Goal: Entertainment & Leisure: Browse casually

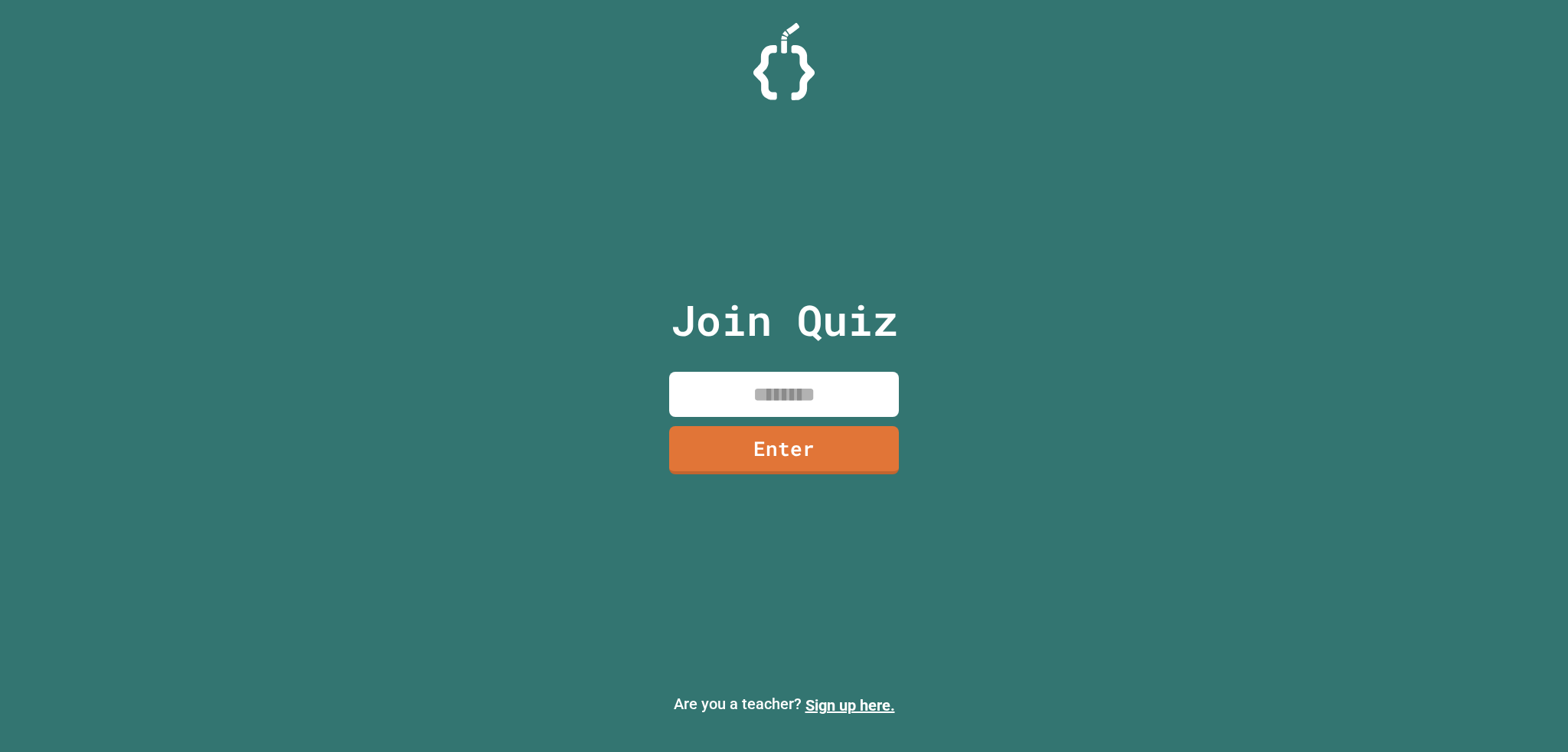
click at [839, 394] on input at bounding box center [784, 394] width 230 height 45
type input "********"
click at [741, 481] on div "Join Quiz ******** Enter" at bounding box center [784, 376] width 258 height 676
click at [742, 468] on link "Enter" at bounding box center [784, 448] width 209 height 51
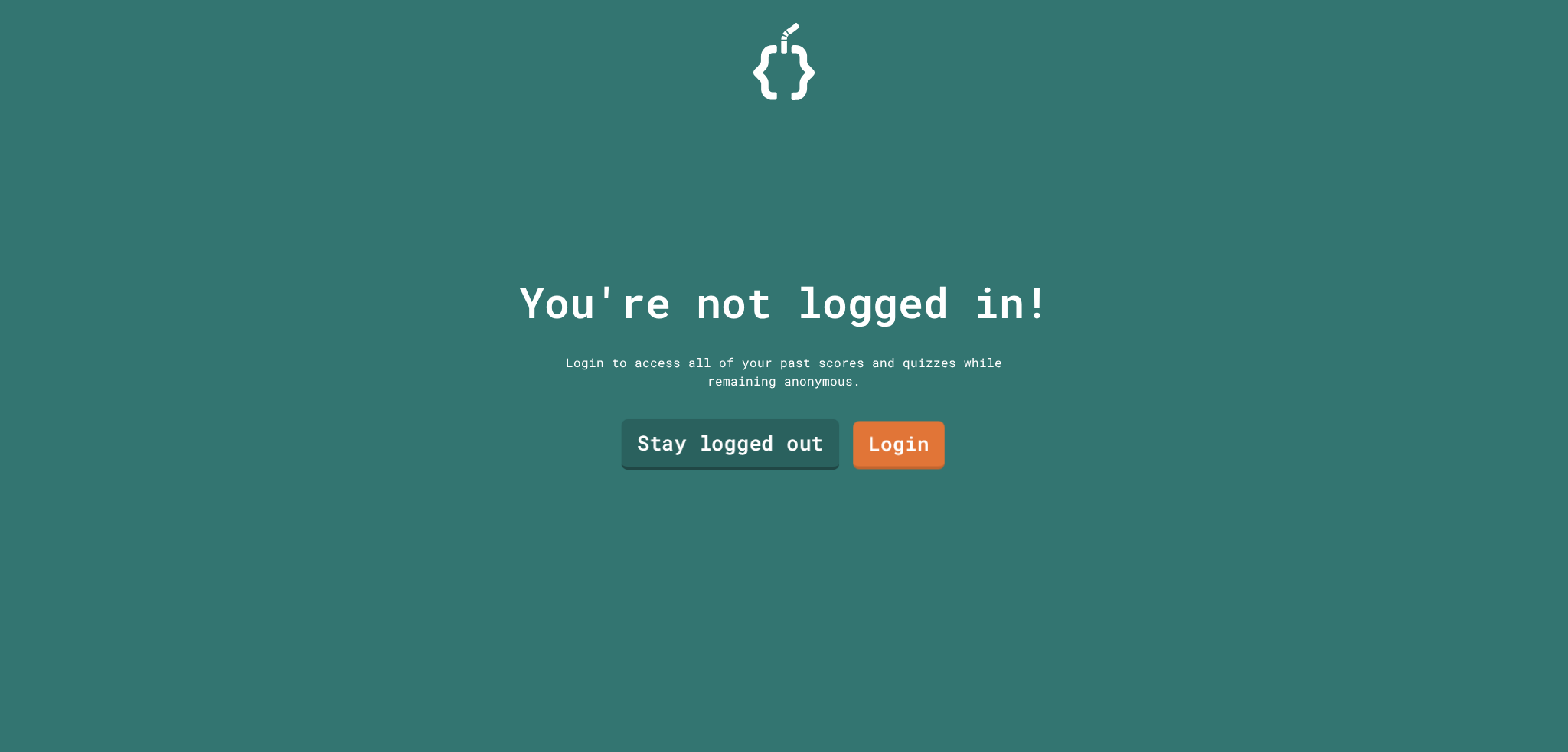
click at [689, 453] on link "Stay logged out" at bounding box center [730, 445] width 218 height 51
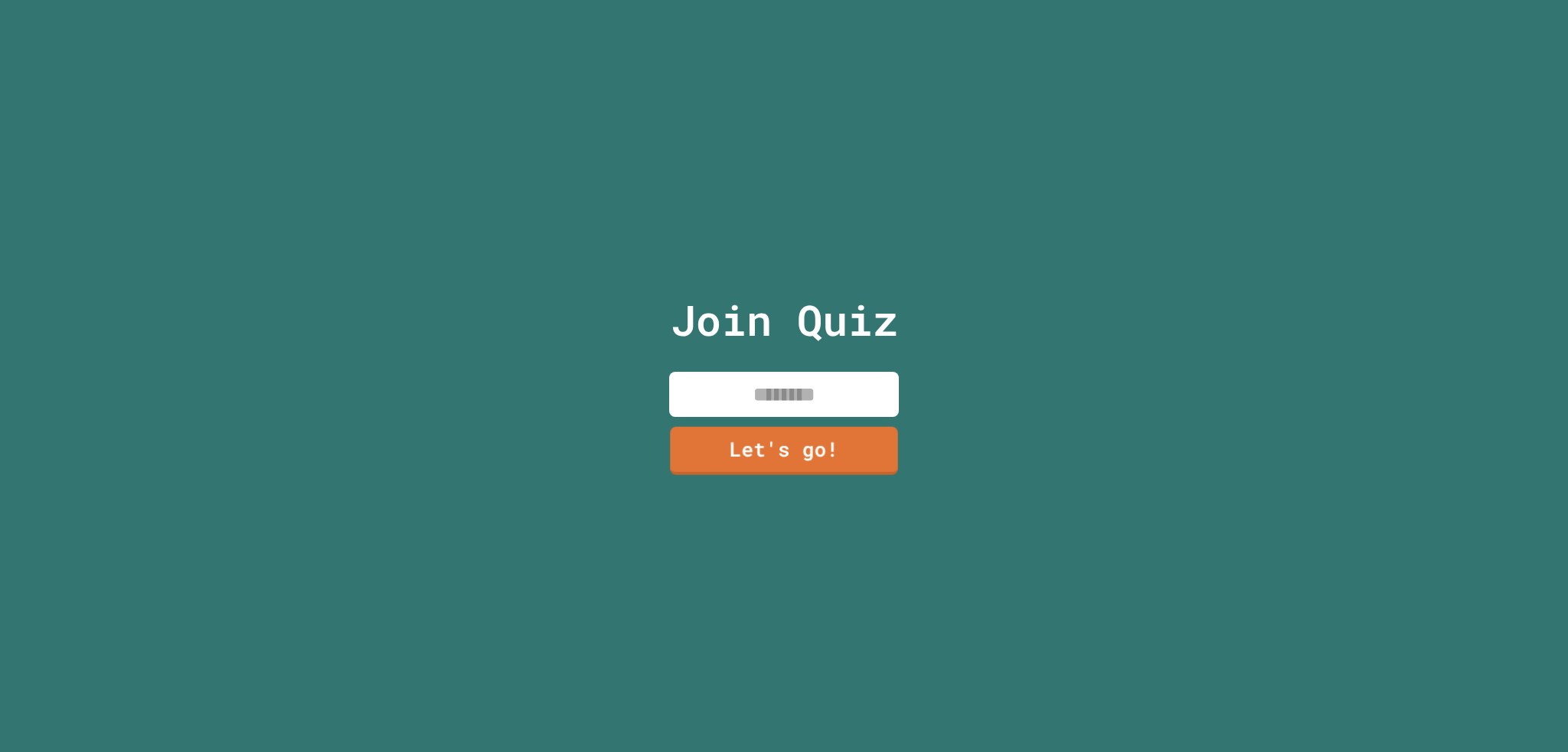
click at [761, 373] on input at bounding box center [784, 394] width 230 height 45
type input "*******"
click at [823, 430] on link "Let's go!" at bounding box center [784, 449] width 227 height 51
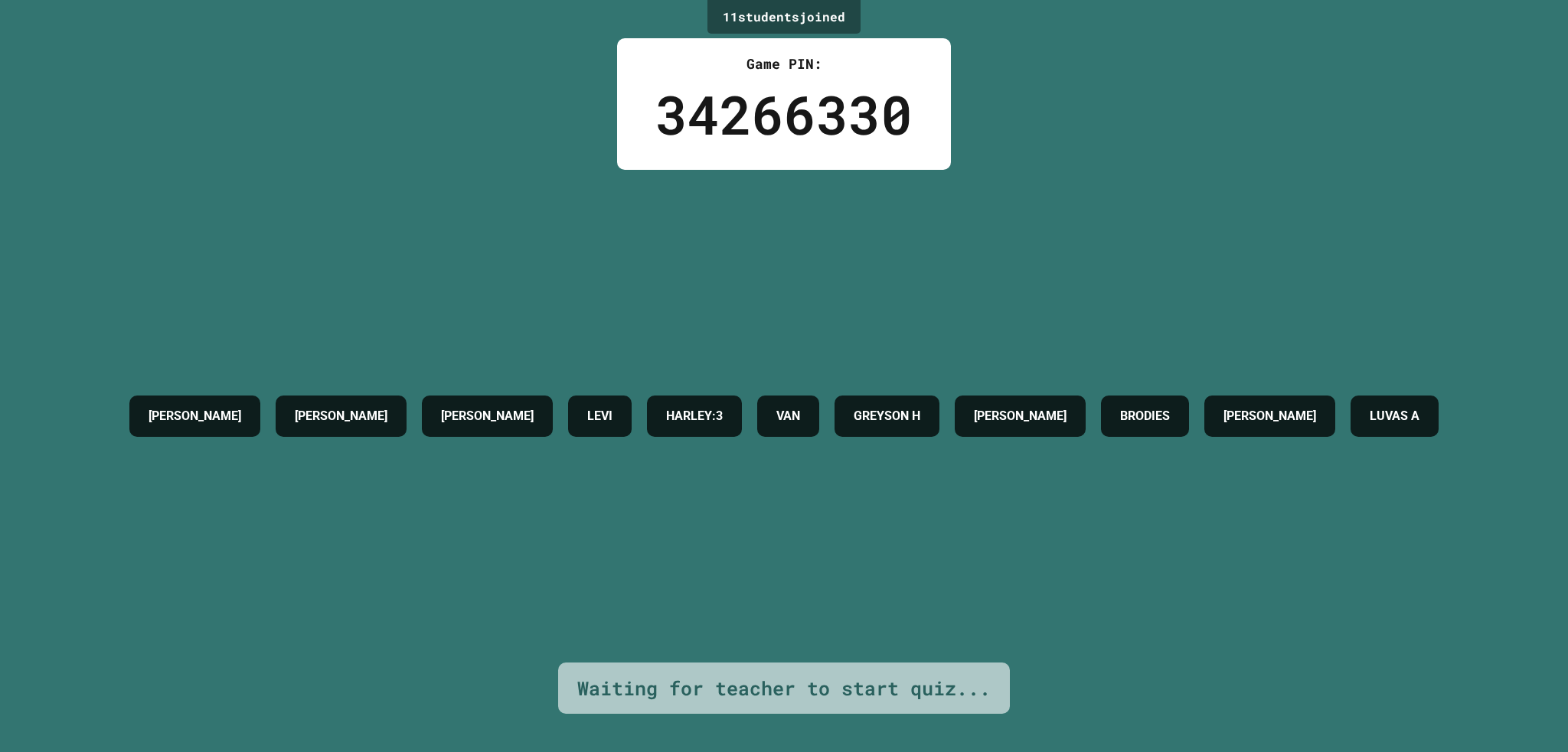
drag, startPoint x: 766, startPoint y: 613, endPoint x: 769, endPoint y: 581, distance: 32.1
drag, startPoint x: 771, startPoint y: 576, endPoint x: 775, endPoint y: 556, distance: 20.4
drag, startPoint x: 620, startPoint y: 550, endPoint x: 631, endPoint y: 501, distance: 50.2
click at [632, 501] on div "[PERSON_NAME] [PERSON_NAME]:3 [PERSON_NAME] H [PERSON_NAME] BRODIES [PERSON_NAM…" at bounding box center [784, 416] width 1325 height 493
click at [633, 503] on div "[PERSON_NAME] [PERSON_NAME]:3 [PERSON_NAME] H [PERSON_NAME] BRODIES [PERSON_NAM…" at bounding box center [784, 416] width 1325 height 493
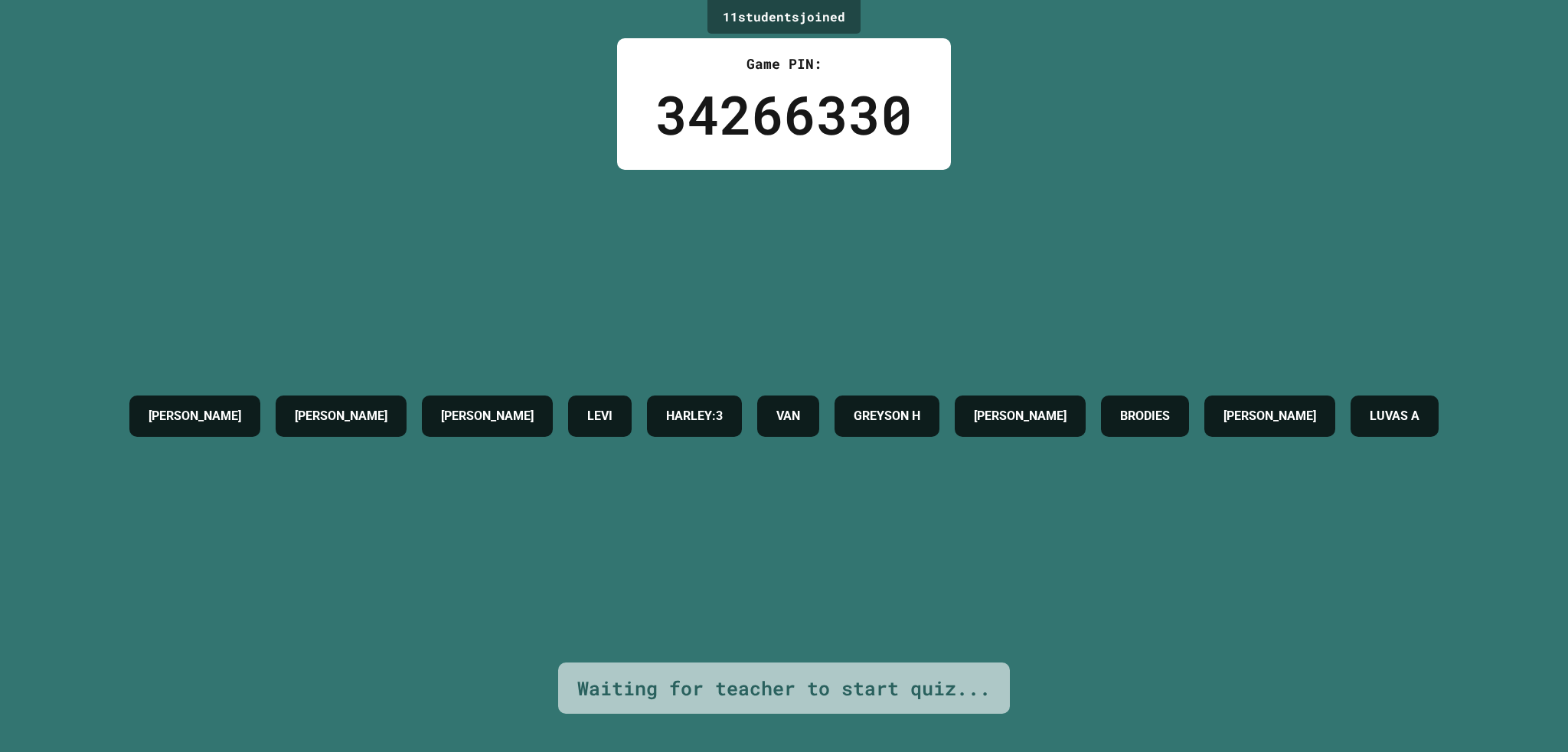
drag, startPoint x: 714, startPoint y: 473, endPoint x: 840, endPoint y: 548, distance: 146.6
click at [840, 548] on div "[PERSON_NAME] [PERSON_NAME]:3 [PERSON_NAME] H [PERSON_NAME] BRODIES [PERSON_NAM…" at bounding box center [784, 416] width 1325 height 493
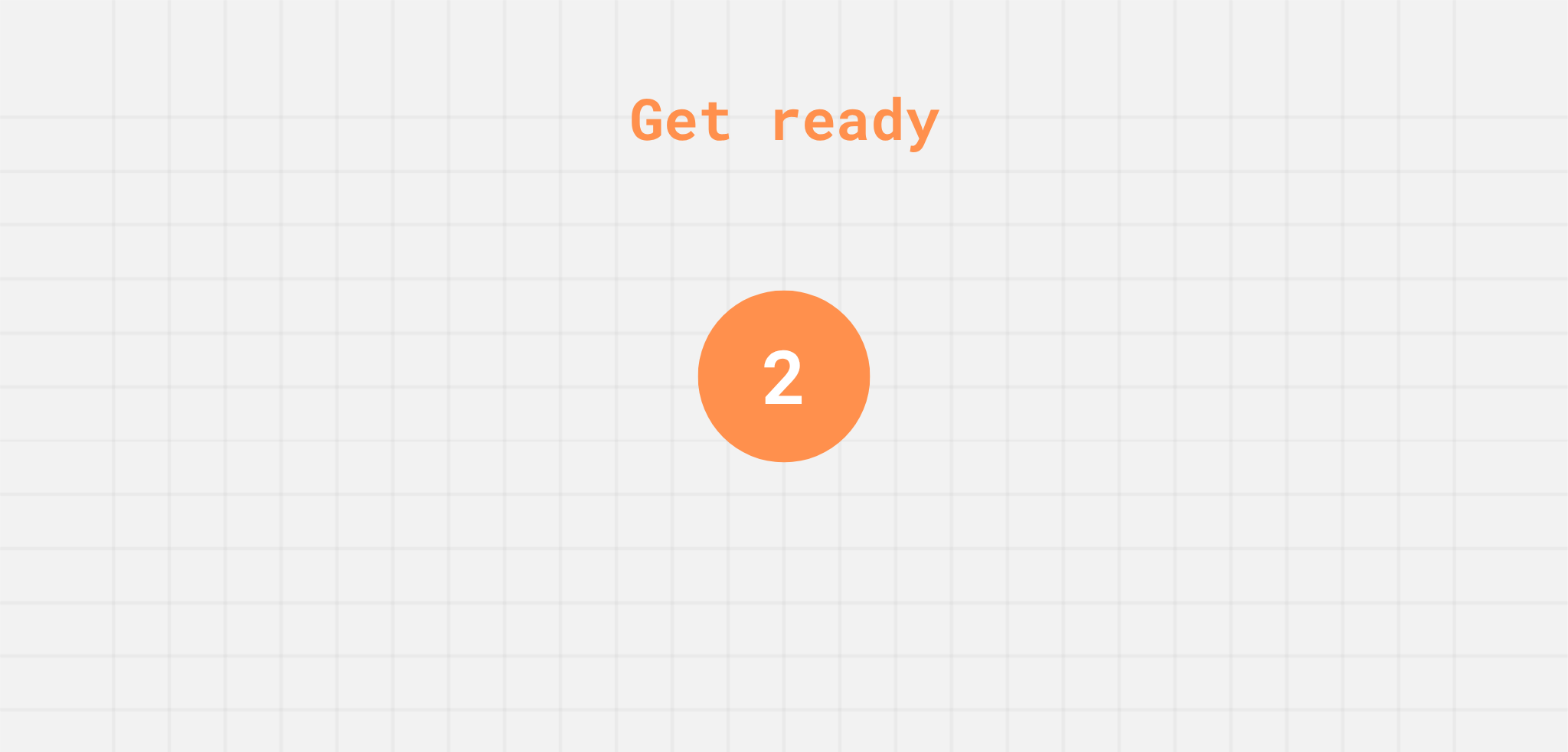
click at [774, 386] on div "2" at bounding box center [784, 376] width 45 height 112
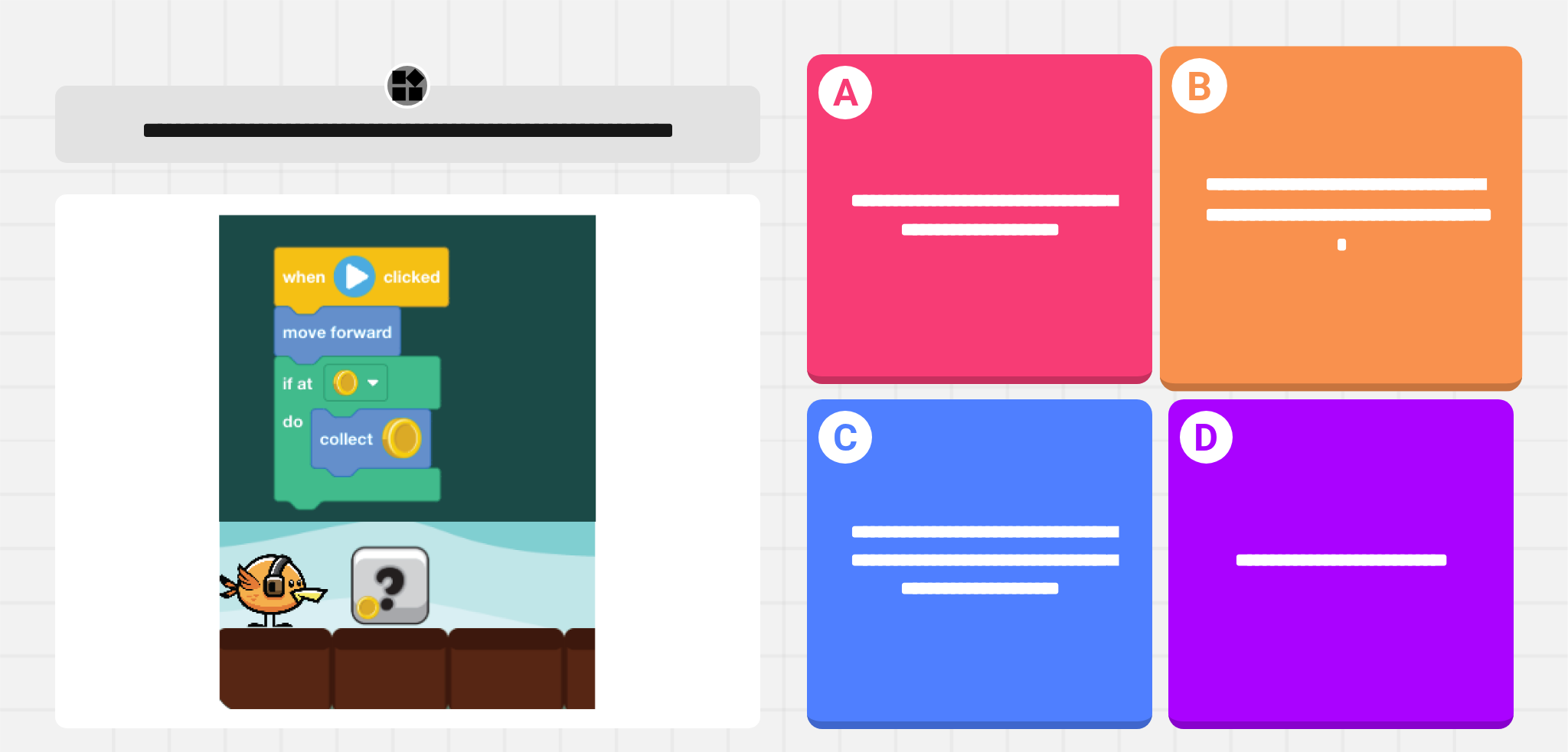
click at [1366, 292] on div "**********" at bounding box center [1340, 216] width 362 height 169
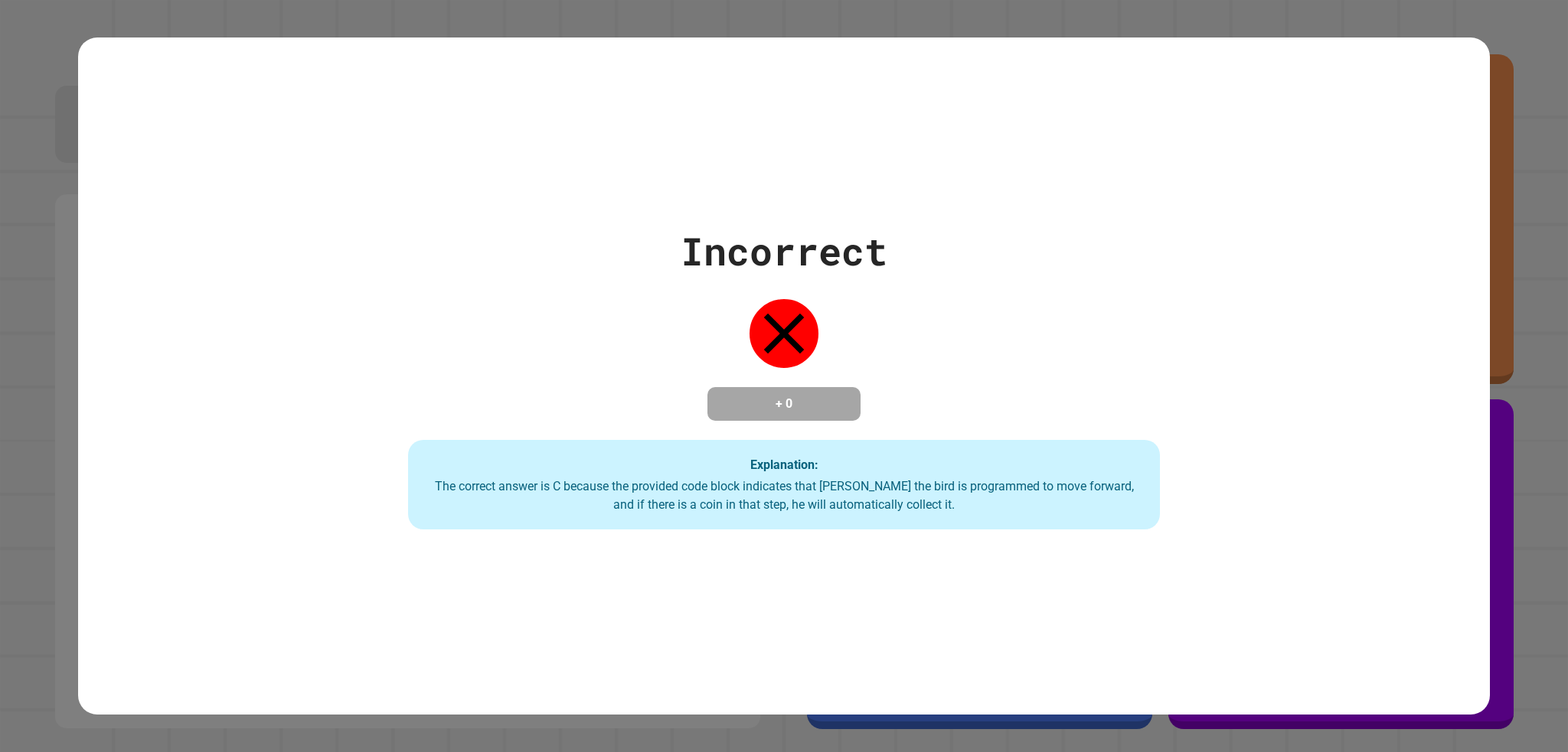
click at [561, 483] on div "The correct answer is C because the provided code block indicates that [PERSON_…" at bounding box center [784, 496] width 721 height 37
click at [1513, 247] on div "Incorrect + 0 Explanation: The correct answer is C because the provided code bl…" at bounding box center [784, 376] width 1568 height 752
drag, startPoint x: 1518, startPoint y: 247, endPoint x: 1507, endPoint y: 422, distance: 175.3
click at [1476, 430] on div "Incorrect + 0 Explanation: The correct answer is C because the provided code bl…" at bounding box center [784, 376] width 1568 height 752
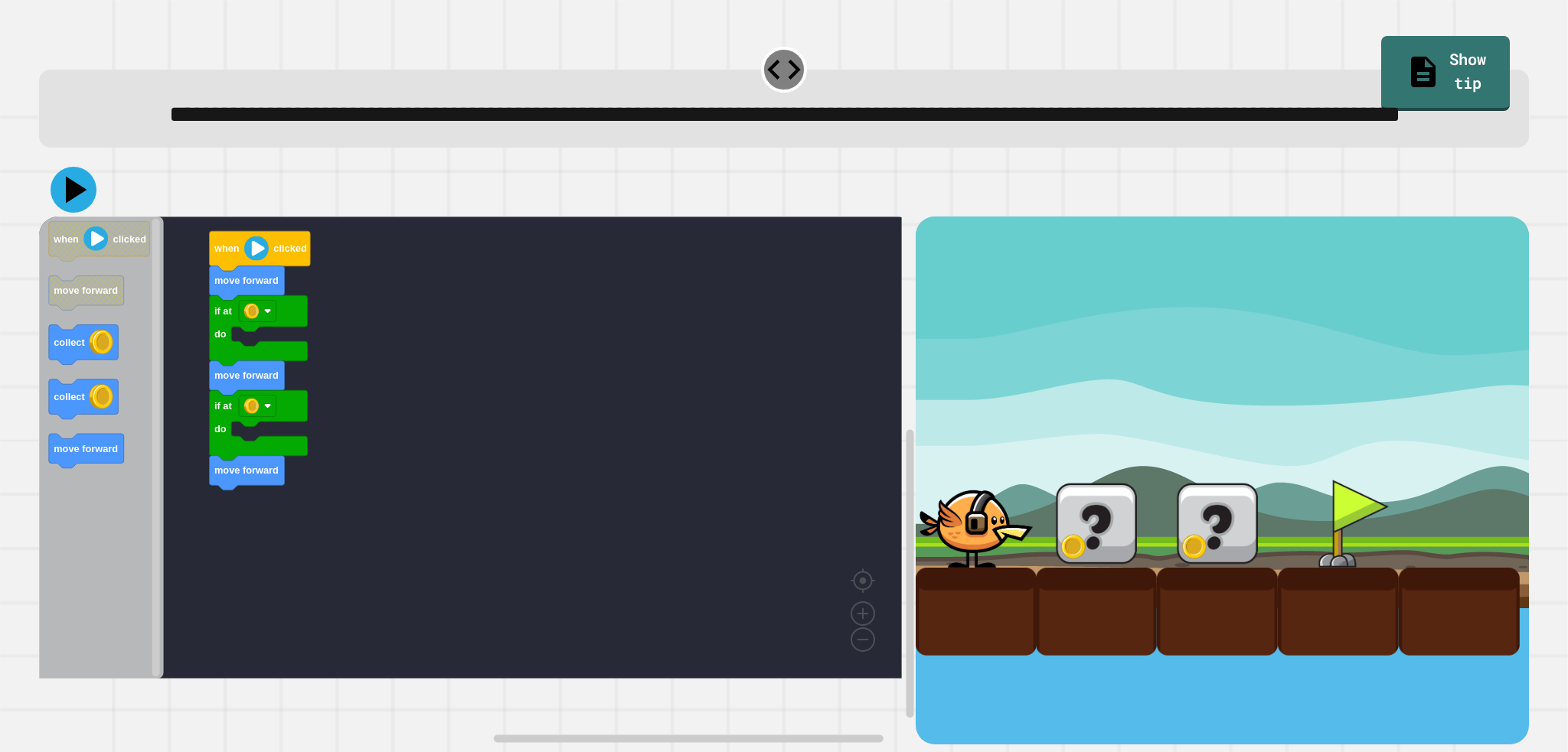
click at [85, 212] on icon at bounding box center [74, 190] width 46 height 46
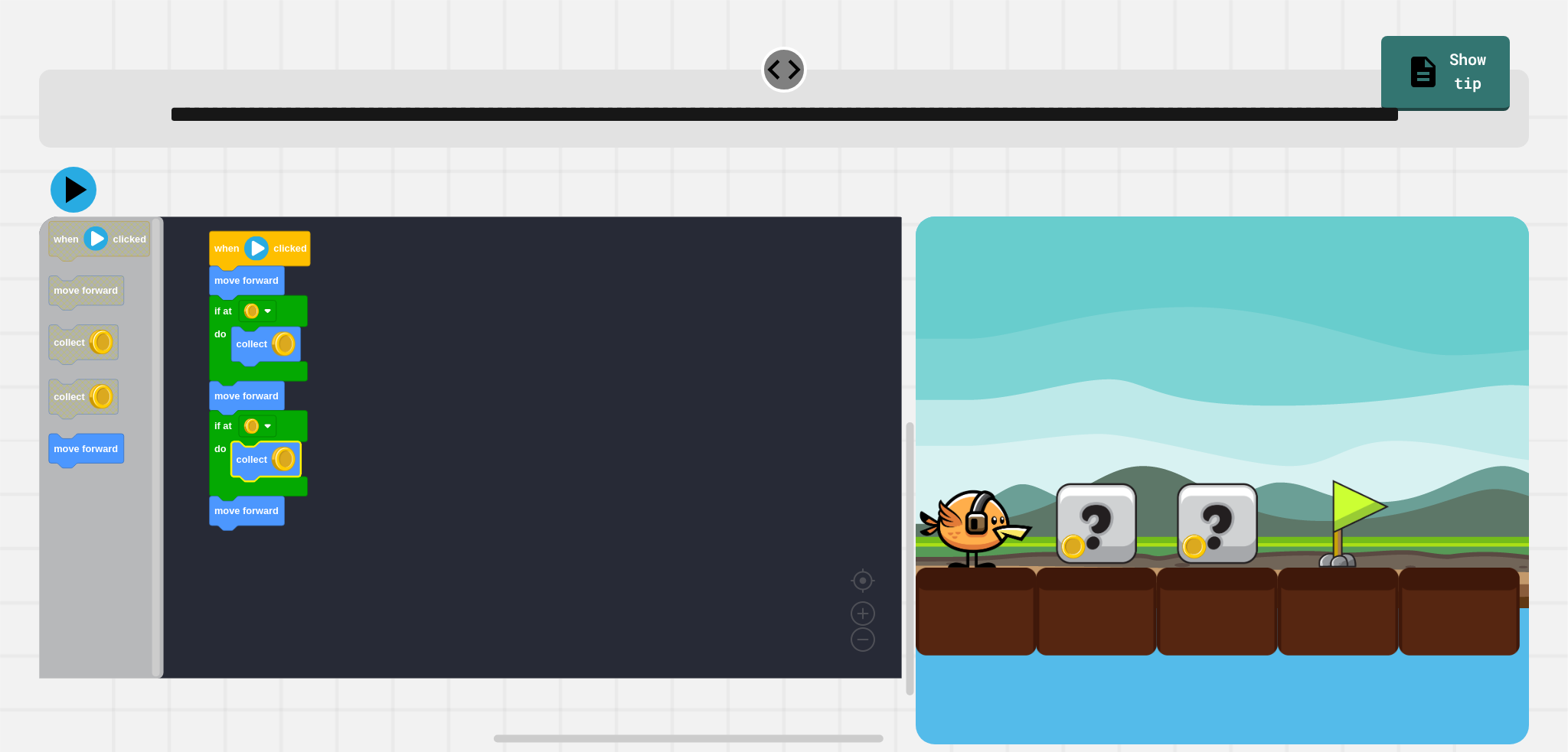
click at [62, 212] on icon at bounding box center [74, 190] width 46 height 46
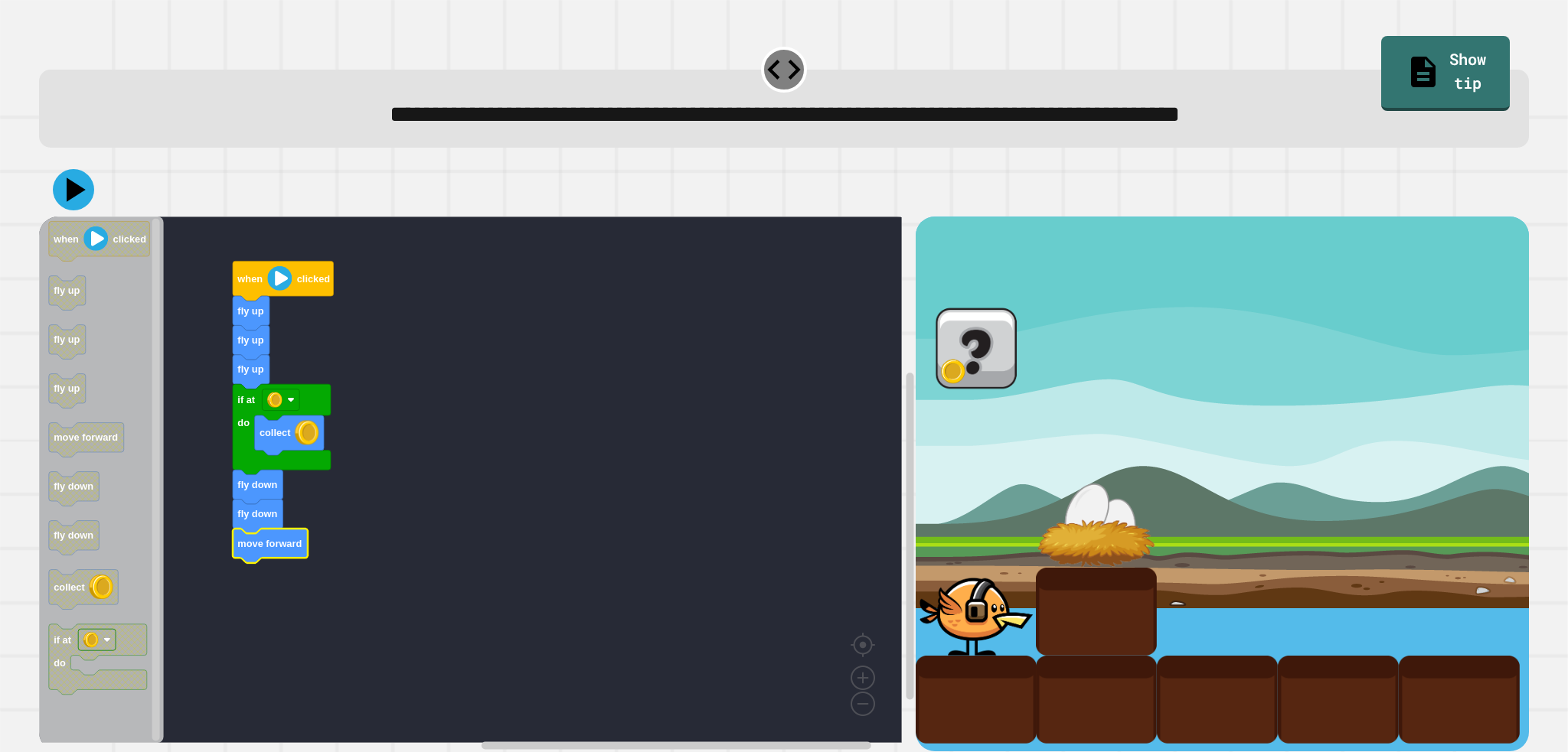
click at [65, 180] on icon at bounding box center [74, 190] width 42 height 42
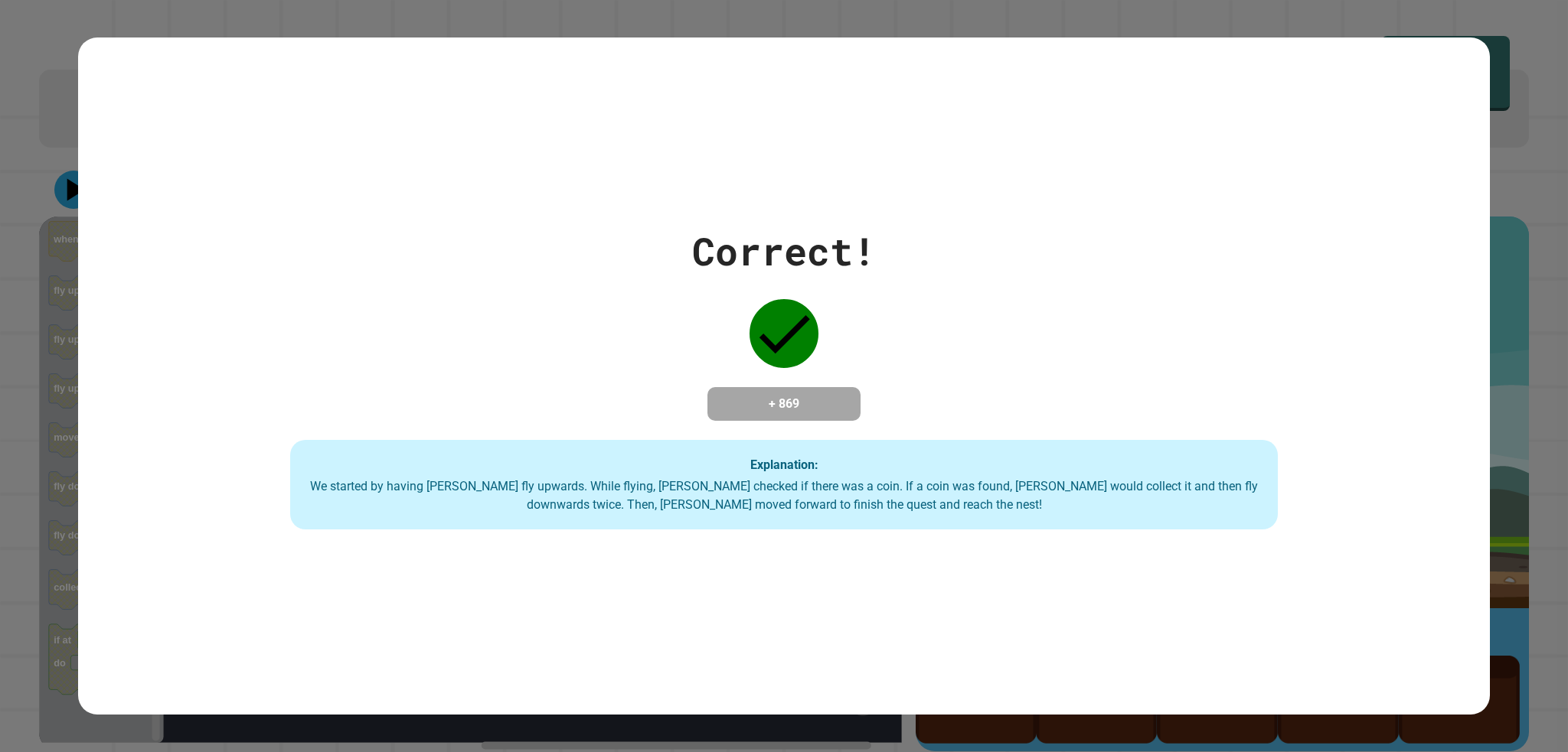
click at [1160, 248] on div "Correct! + 869 Explanation: We started by having [PERSON_NAME] fly upwards. Whi…" at bounding box center [783, 376] width 1411 height 308
click at [1163, 244] on div "Correct! + 869 Explanation: We started by having [PERSON_NAME] fly upwards. Whi…" at bounding box center [783, 376] width 1411 height 308
drag, startPoint x: 1163, startPoint y: 244, endPoint x: 1107, endPoint y: 250, distance: 56.3
click at [1107, 250] on div "Correct! + 869 Explanation: We started by having [PERSON_NAME] fly upwards. Whi…" at bounding box center [783, 376] width 1411 height 308
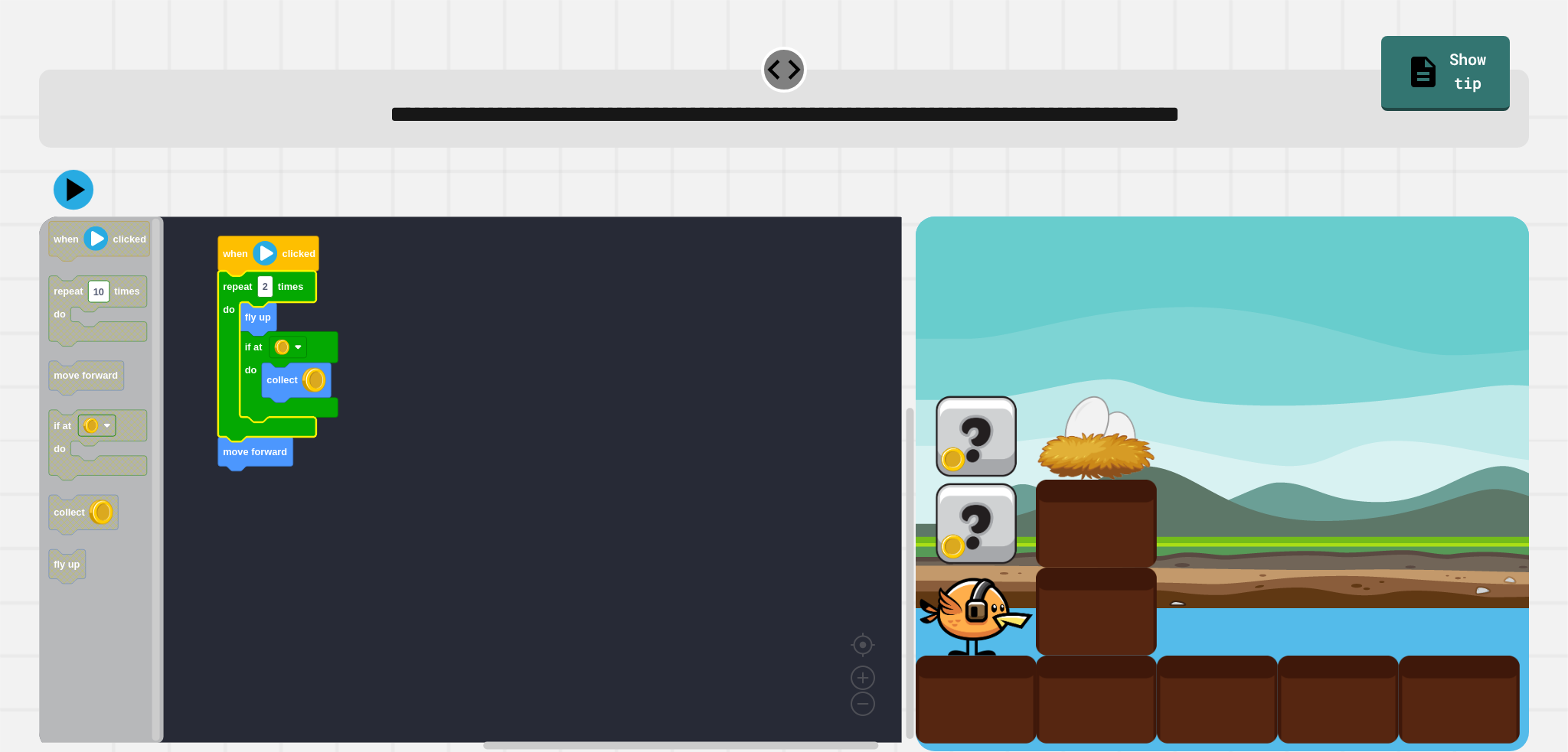
click at [56, 198] on icon at bounding box center [74, 190] width 40 height 40
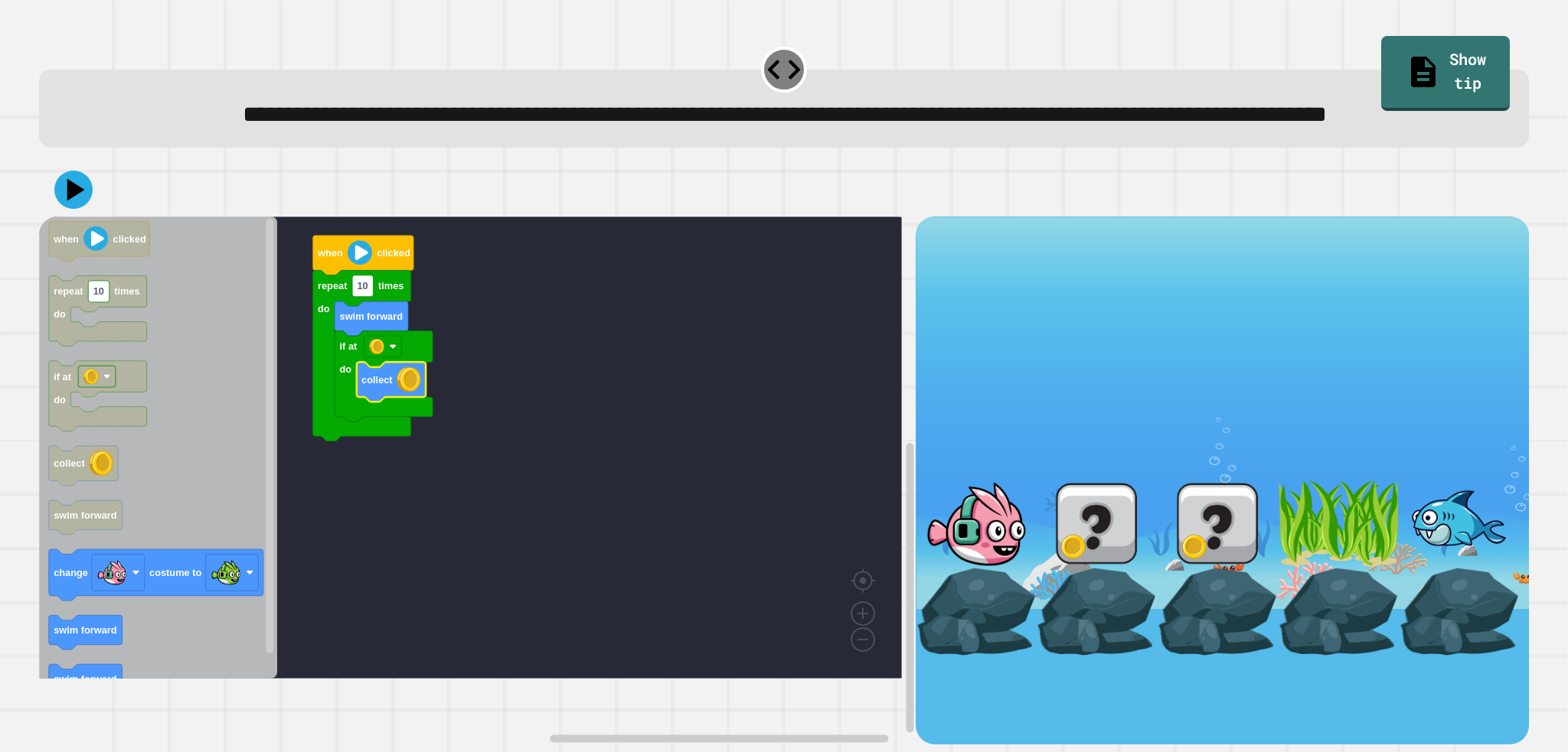
click at [414, 583] on rect "Blockly Workspace" at bounding box center [471, 447] width 863 height 462
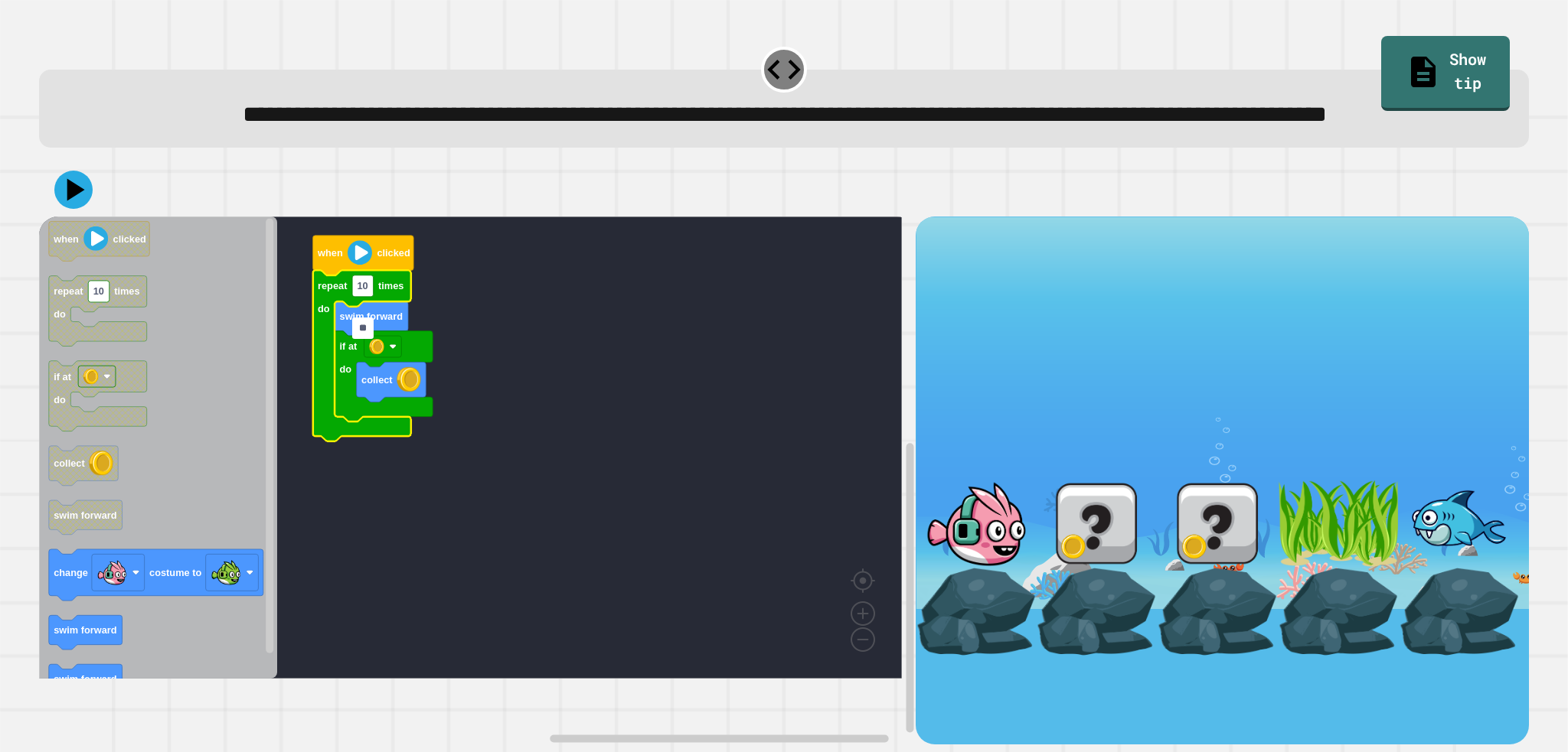
type input "*"
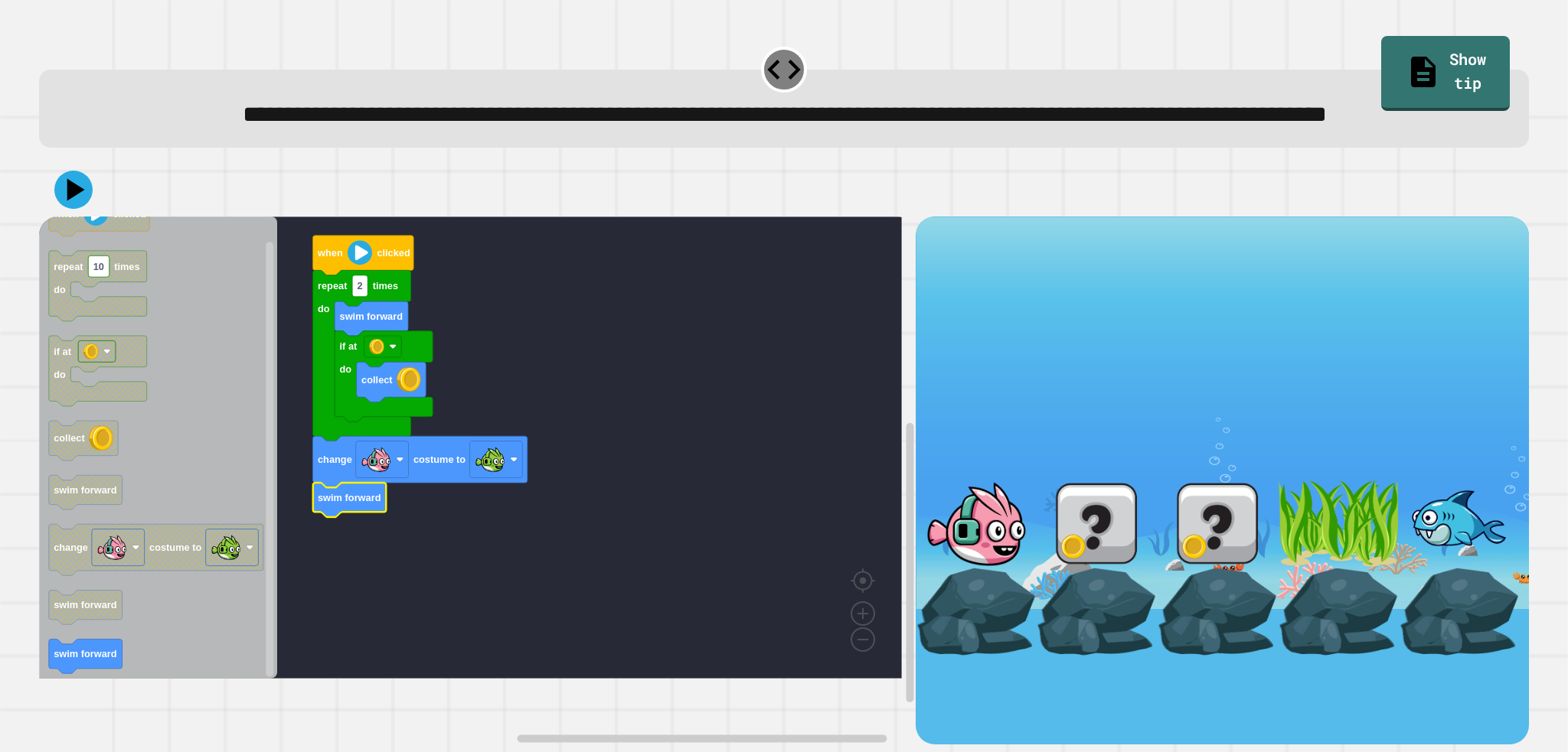
click at [353, 558] on rect "Blockly Workspace" at bounding box center [471, 447] width 863 height 462
click at [70, 212] on icon at bounding box center [74, 190] width 46 height 46
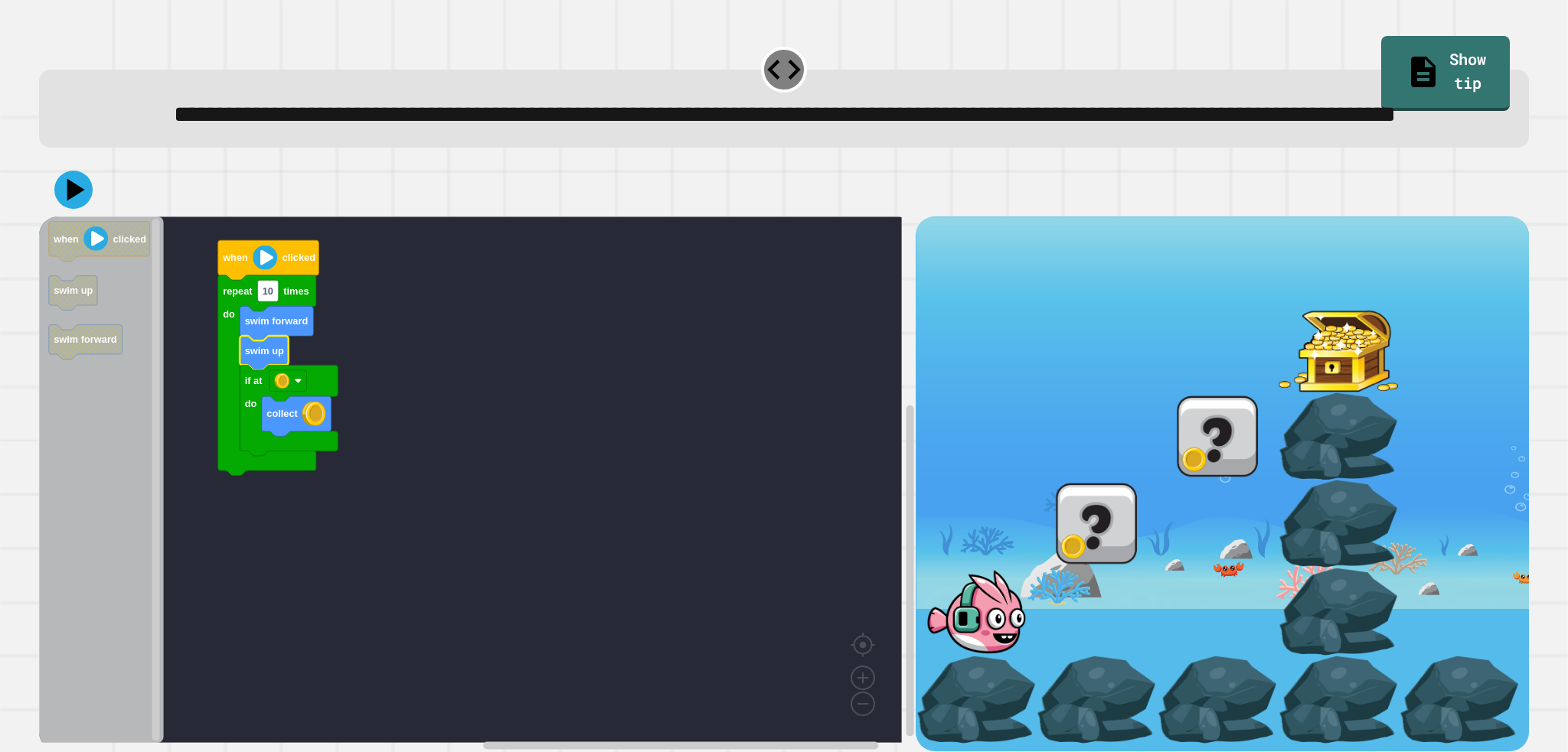
click at [481, 416] on rect "Blockly Workspace" at bounding box center [471, 480] width 863 height 526
click at [76, 203] on icon at bounding box center [76, 190] width 22 height 27
click at [273, 302] on rect "Blockly Workspace" at bounding box center [268, 291] width 22 height 22
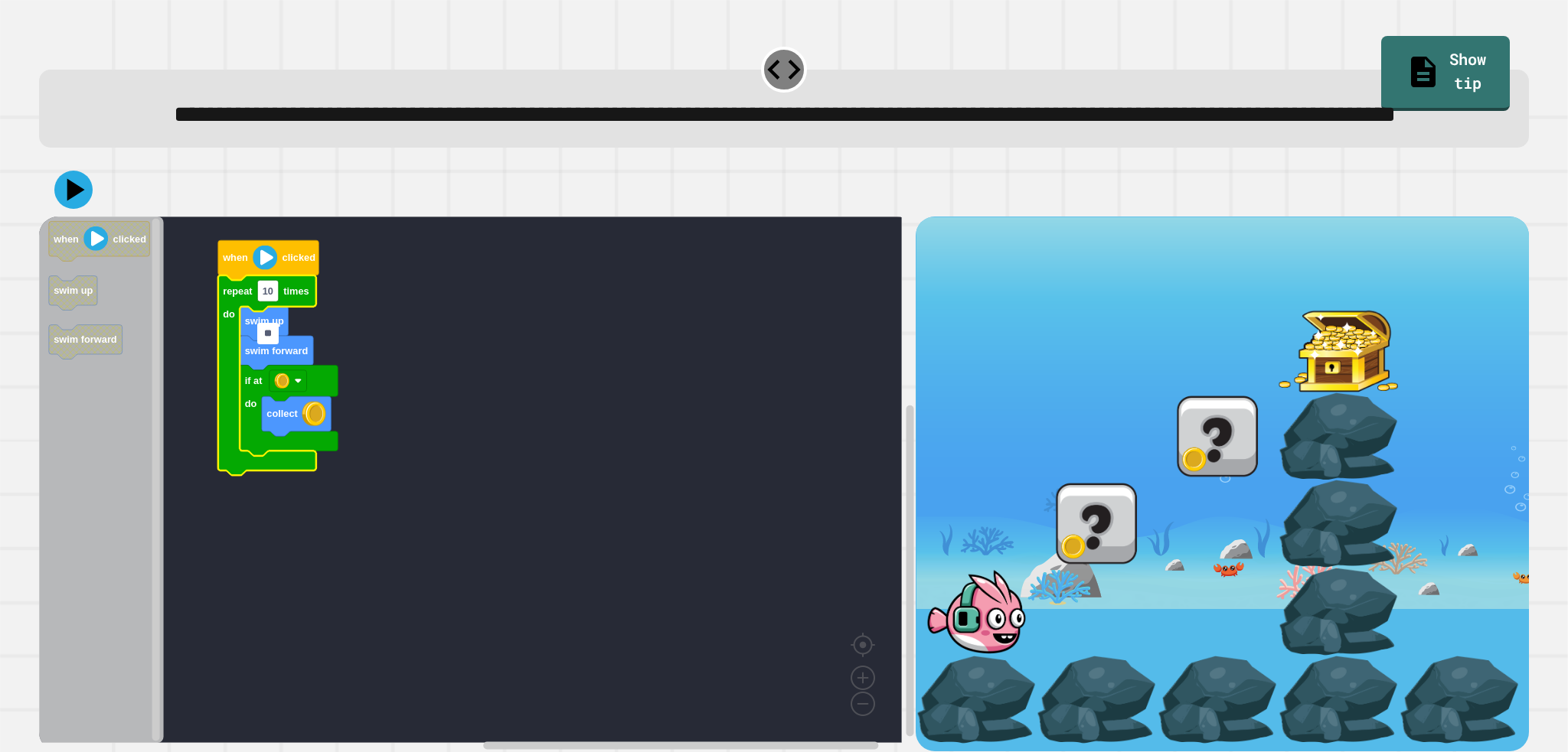
type input "*"
click at [78, 212] on icon at bounding box center [74, 190] width 46 height 46
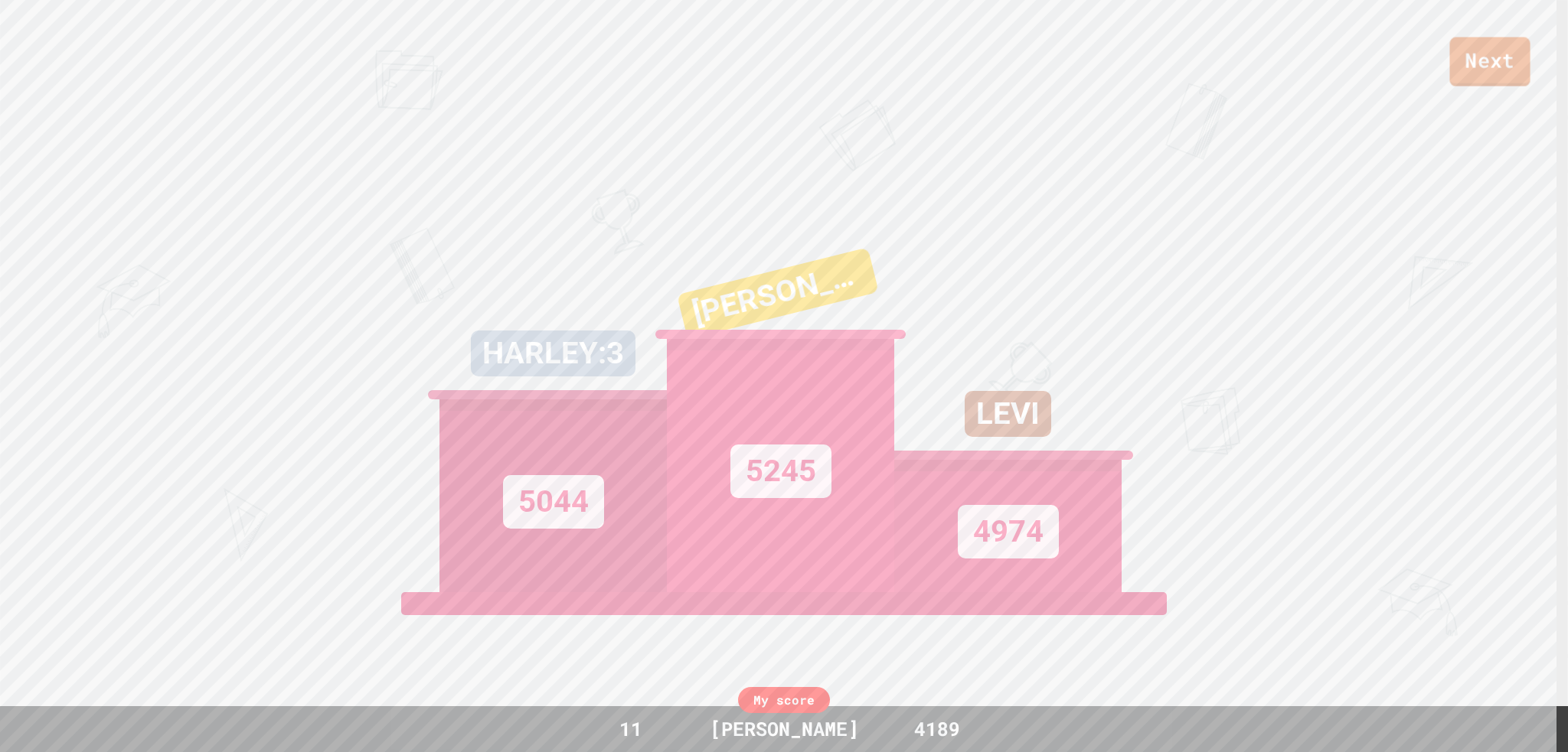
click at [1477, 48] on link "Next" at bounding box center [1489, 62] width 80 height 49
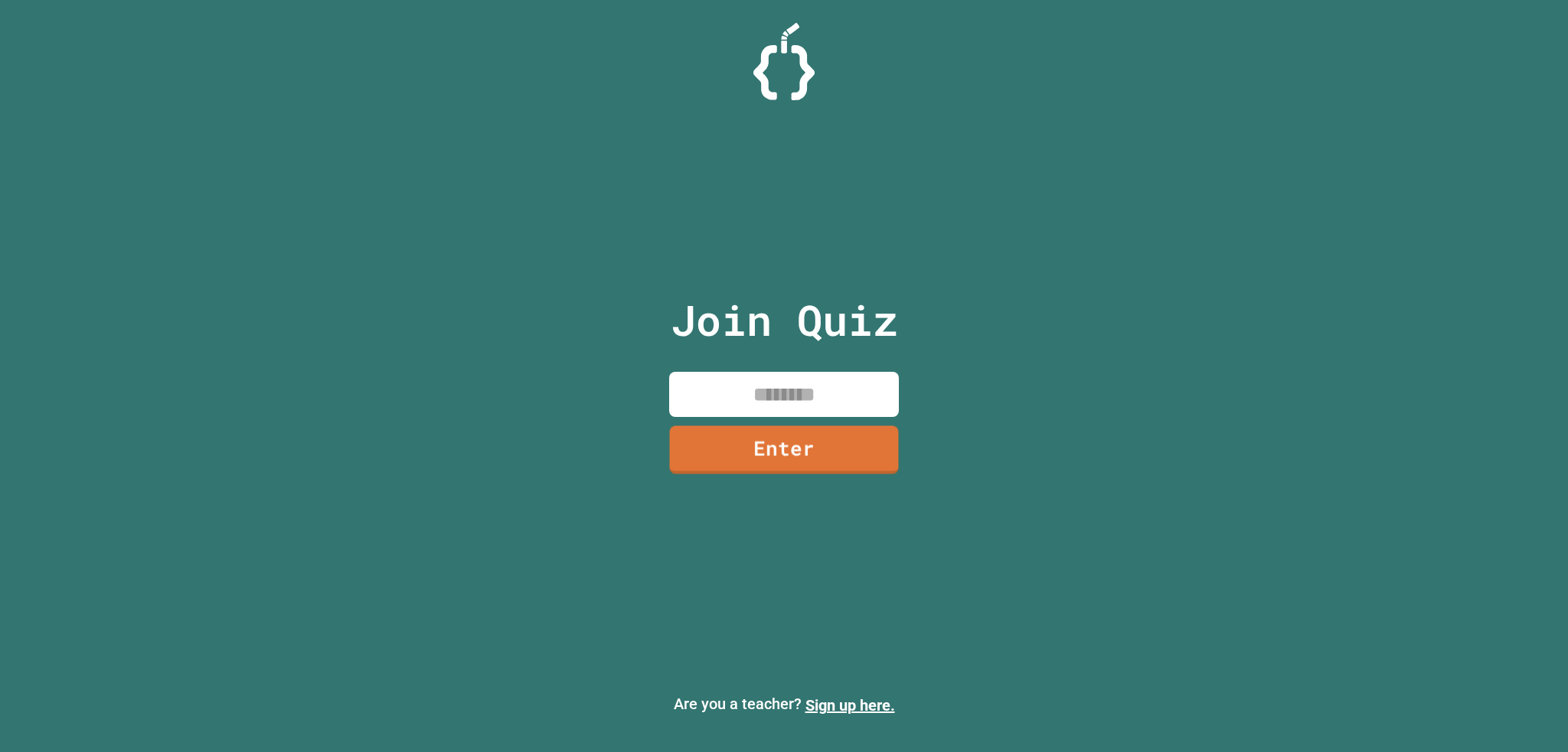
click at [839, 400] on input at bounding box center [784, 394] width 230 height 45
type input "********"
click at [744, 426] on link "Enter" at bounding box center [784, 449] width 219 height 51
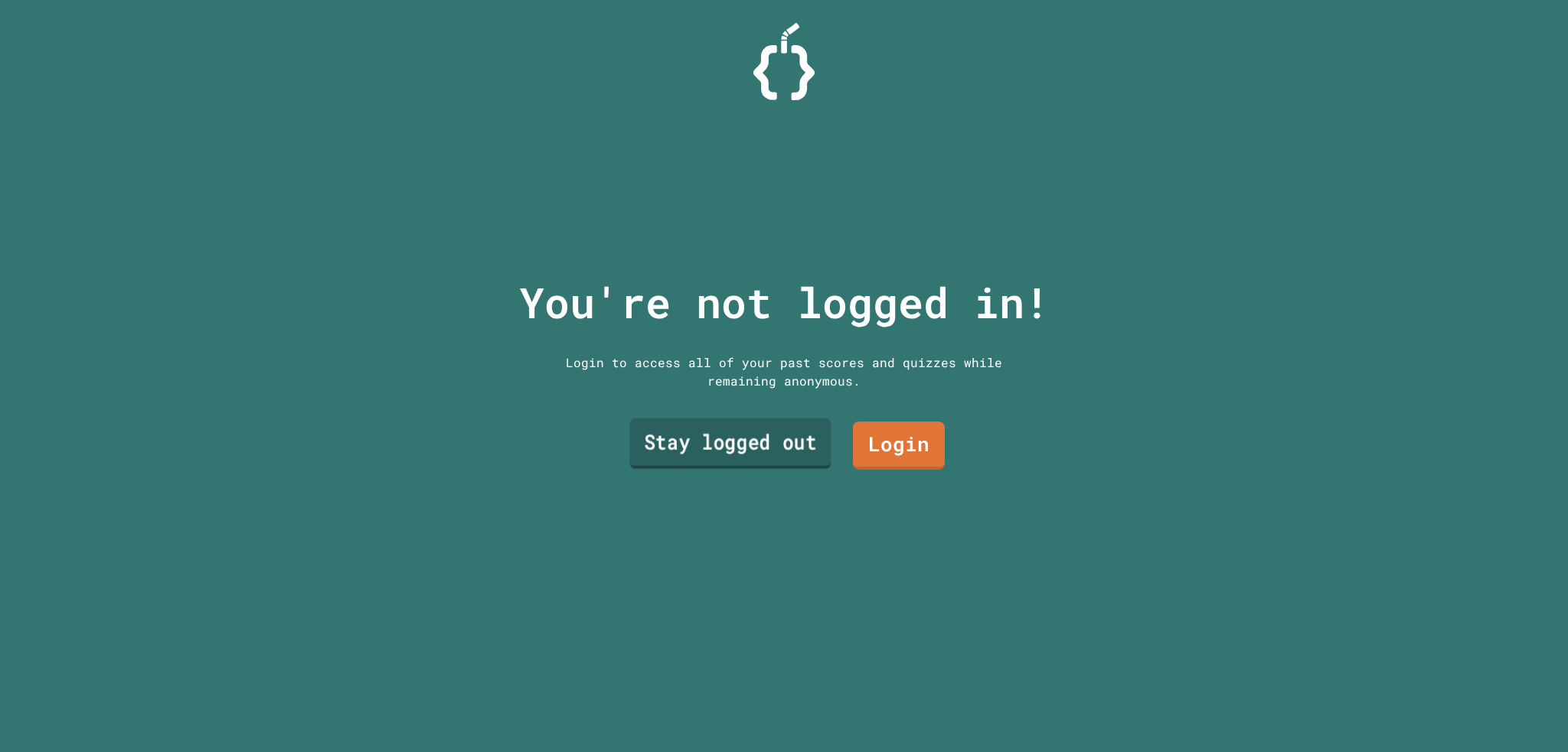
click at [759, 423] on link "Stay logged out" at bounding box center [729, 444] width 201 height 51
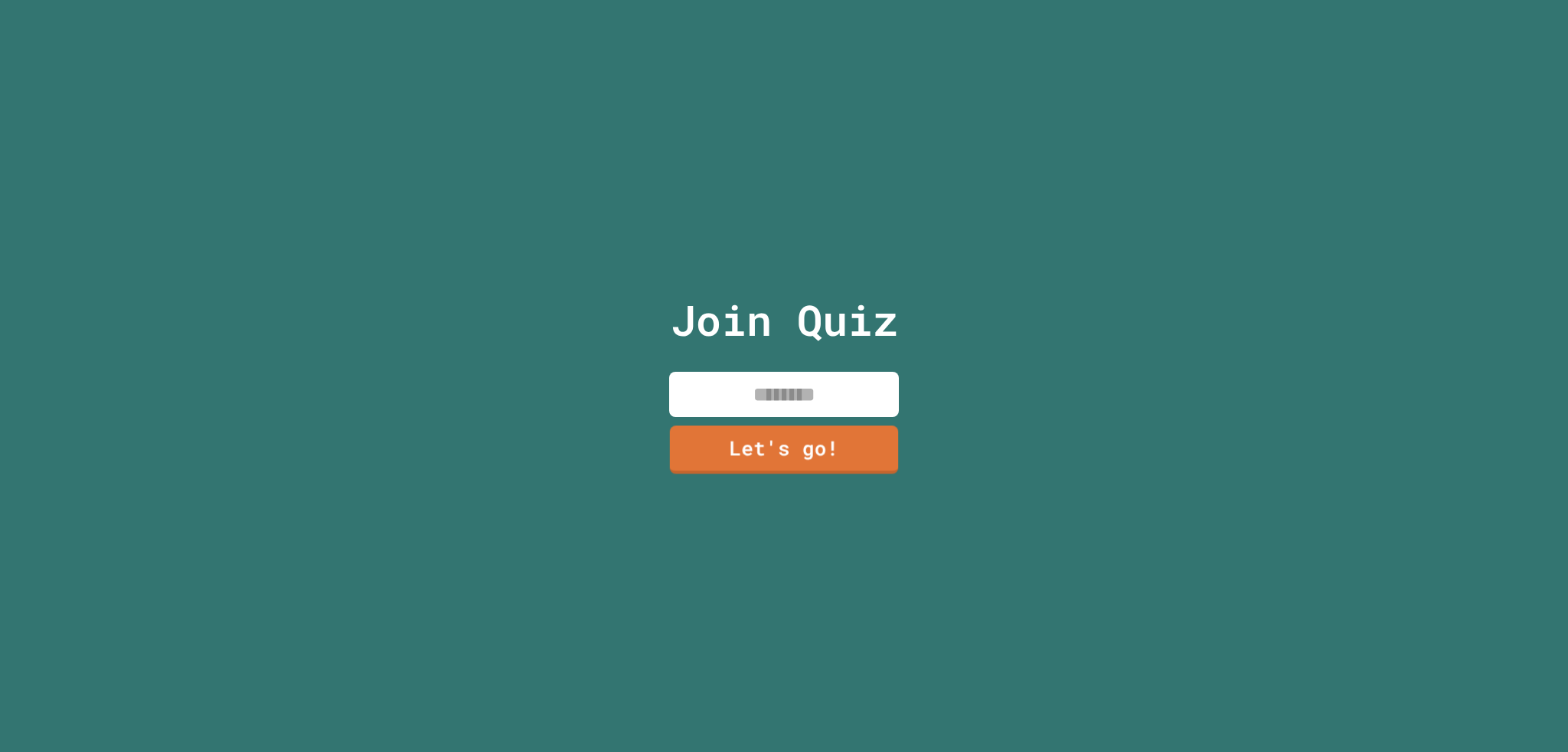
click at [761, 402] on input at bounding box center [784, 394] width 230 height 45
type input "*******"
click at [827, 459] on link "Let's go!" at bounding box center [784, 448] width 208 height 51
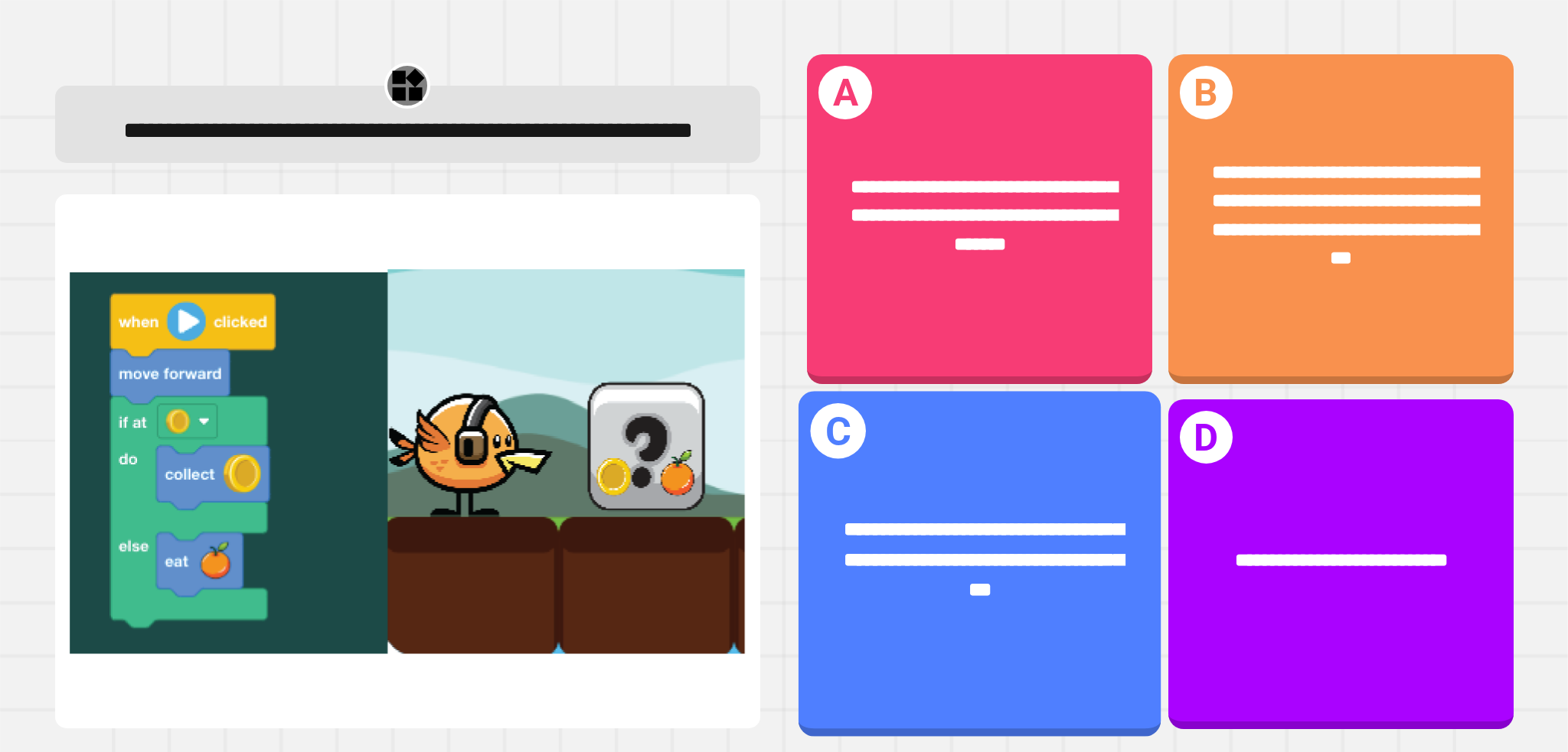
click at [1114, 475] on div "**********" at bounding box center [980, 560] width 362 height 169
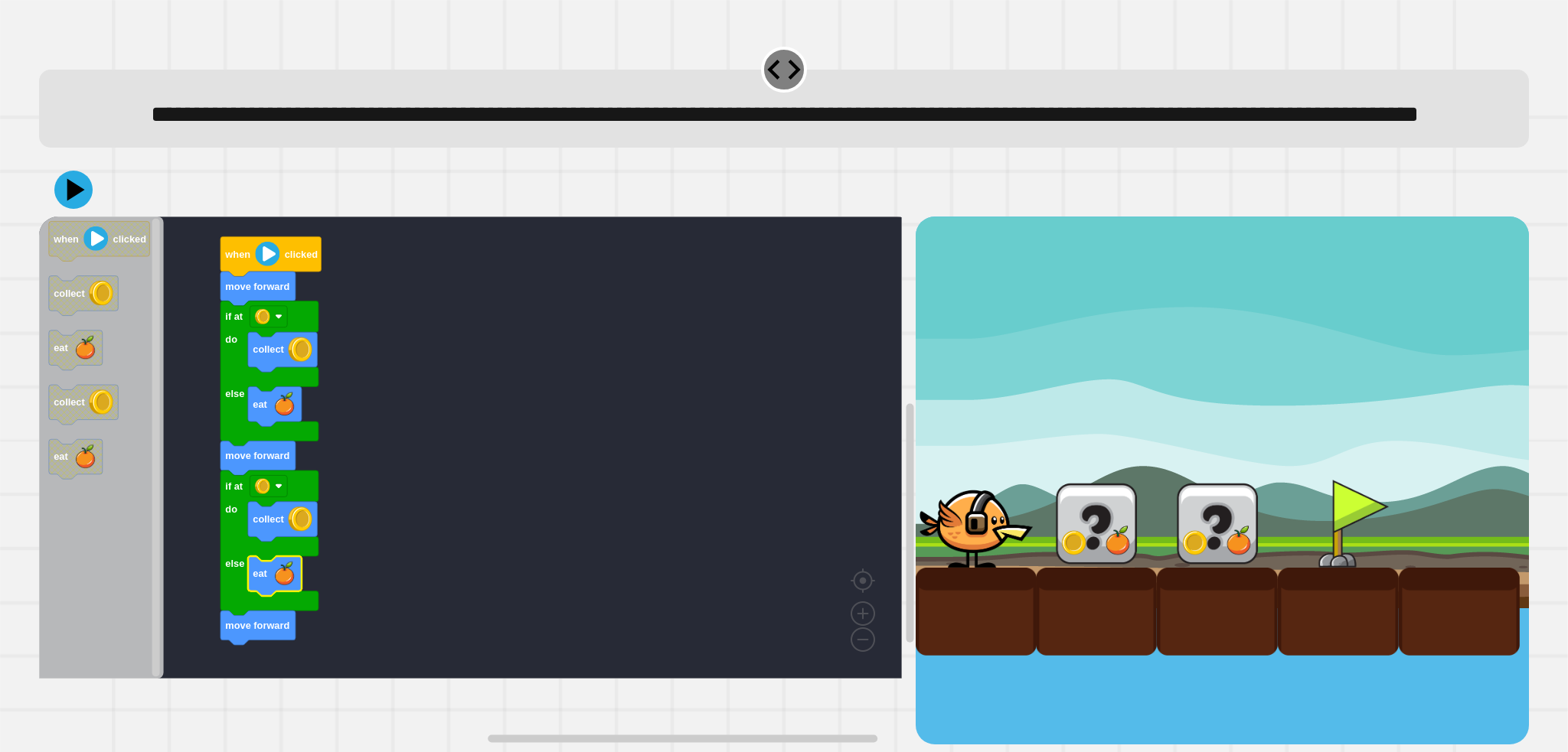
click at [71, 216] on div at bounding box center [784, 190] width 1490 height 54
click at [211, 372] on div "if at do else collect eat move forward if at do else collect eat move forward m…" at bounding box center [477, 480] width 876 height 527
click at [73, 201] on icon at bounding box center [75, 190] width 18 height 23
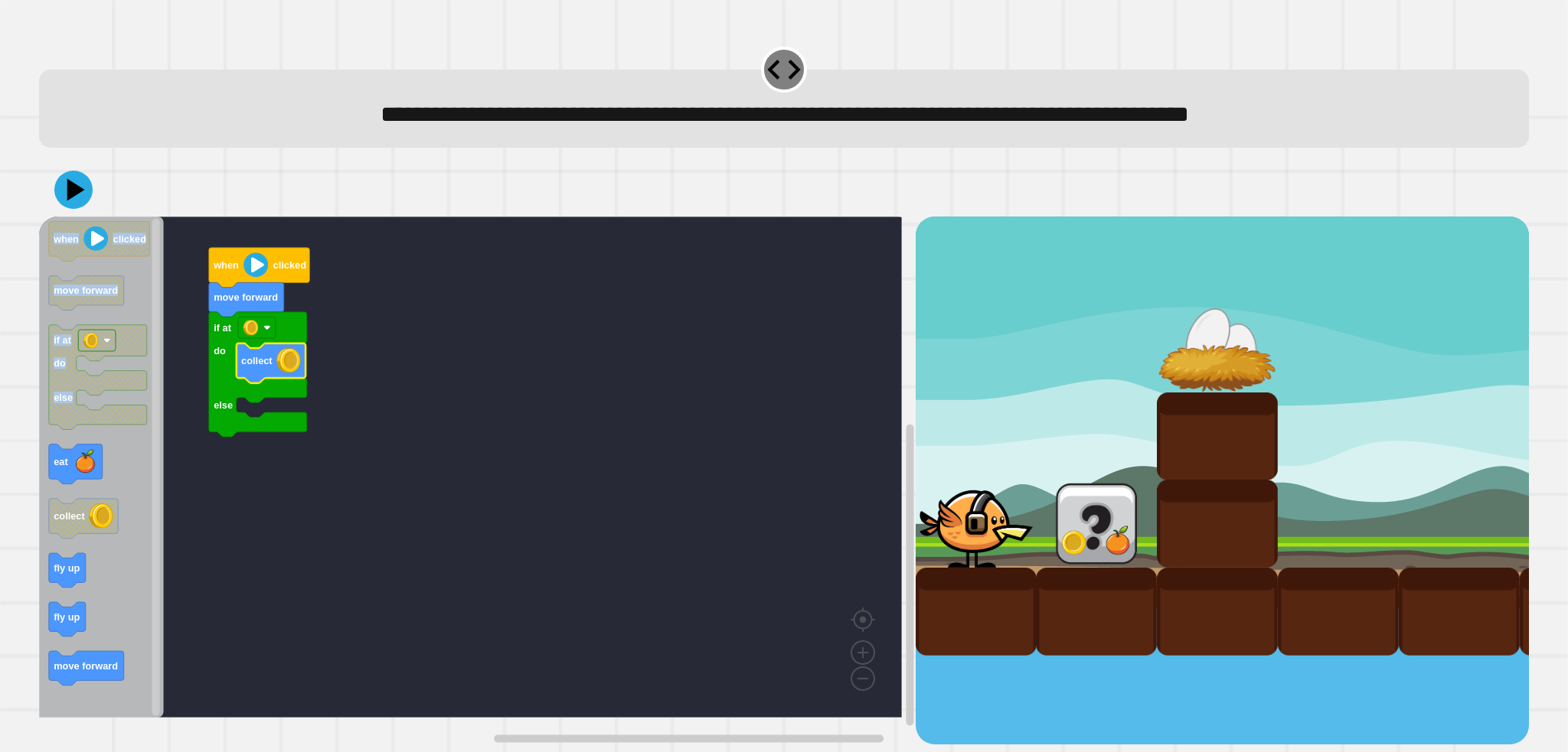
drag, startPoint x: 39, startPoint y: 476, endPoint x: 225, endPoint y: 447, distance: 188.2
click at [225, 447] on div "if at do else collect move forward when clicked when clicked move forward if at…" at bounding box center [477, 480] width 876 height 527
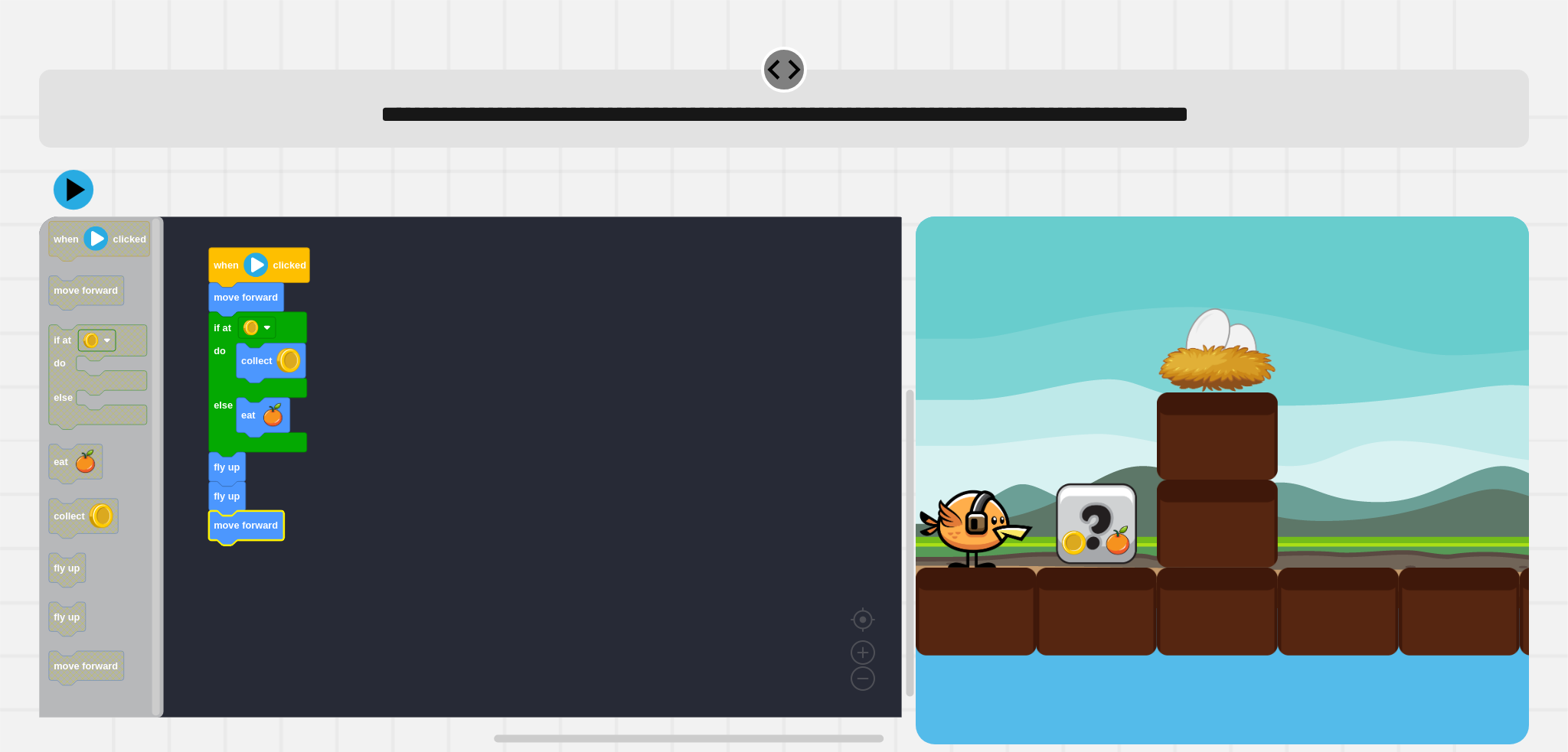
click at [66, 181] on icon at bounding box center [74, 190] width 40 height 40
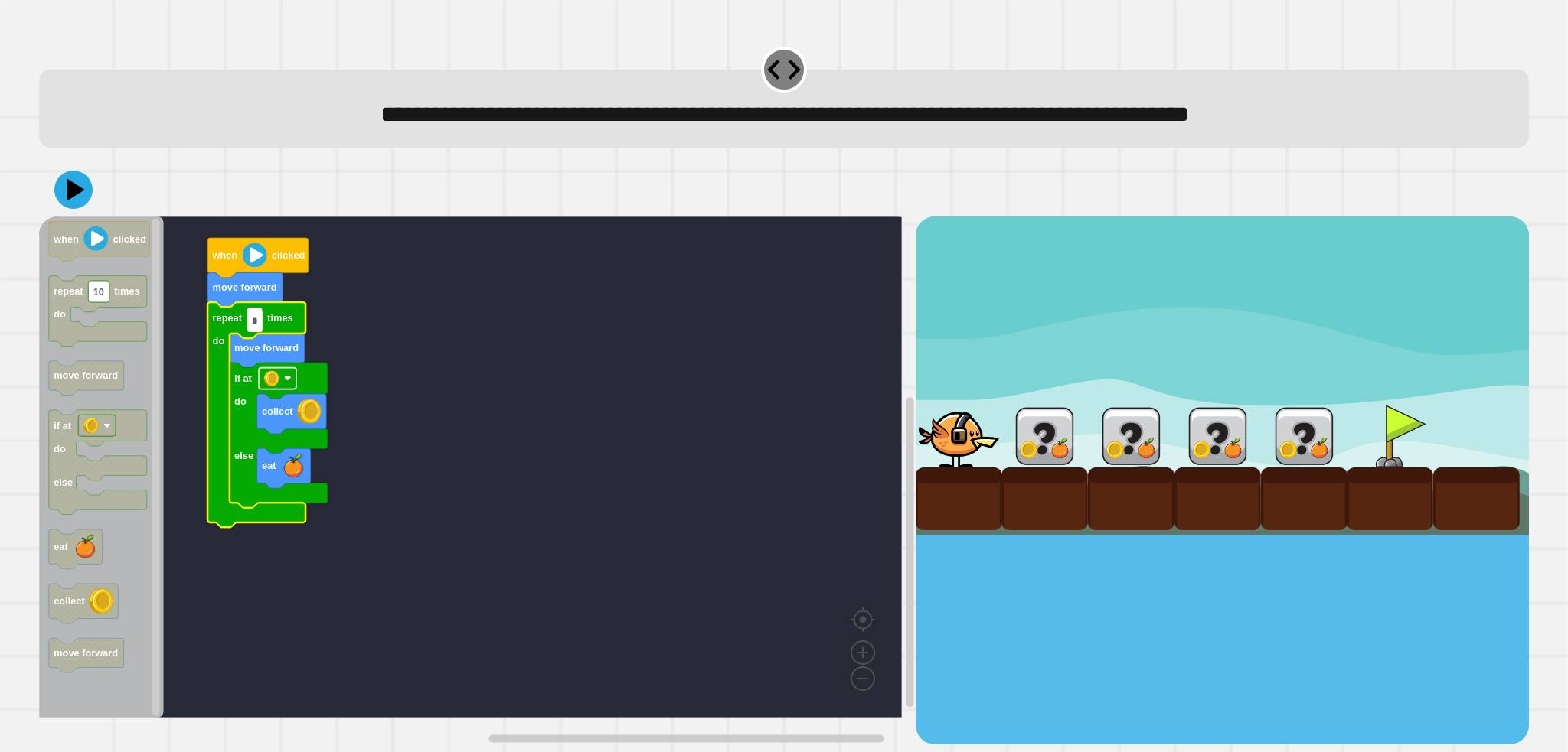
type input "*"
click at [65, 199] on icon at bounding box center [74, 190] width 42 height 42
click at [65, 192] on icon at bounding box center [74, 190] width 46 height 46
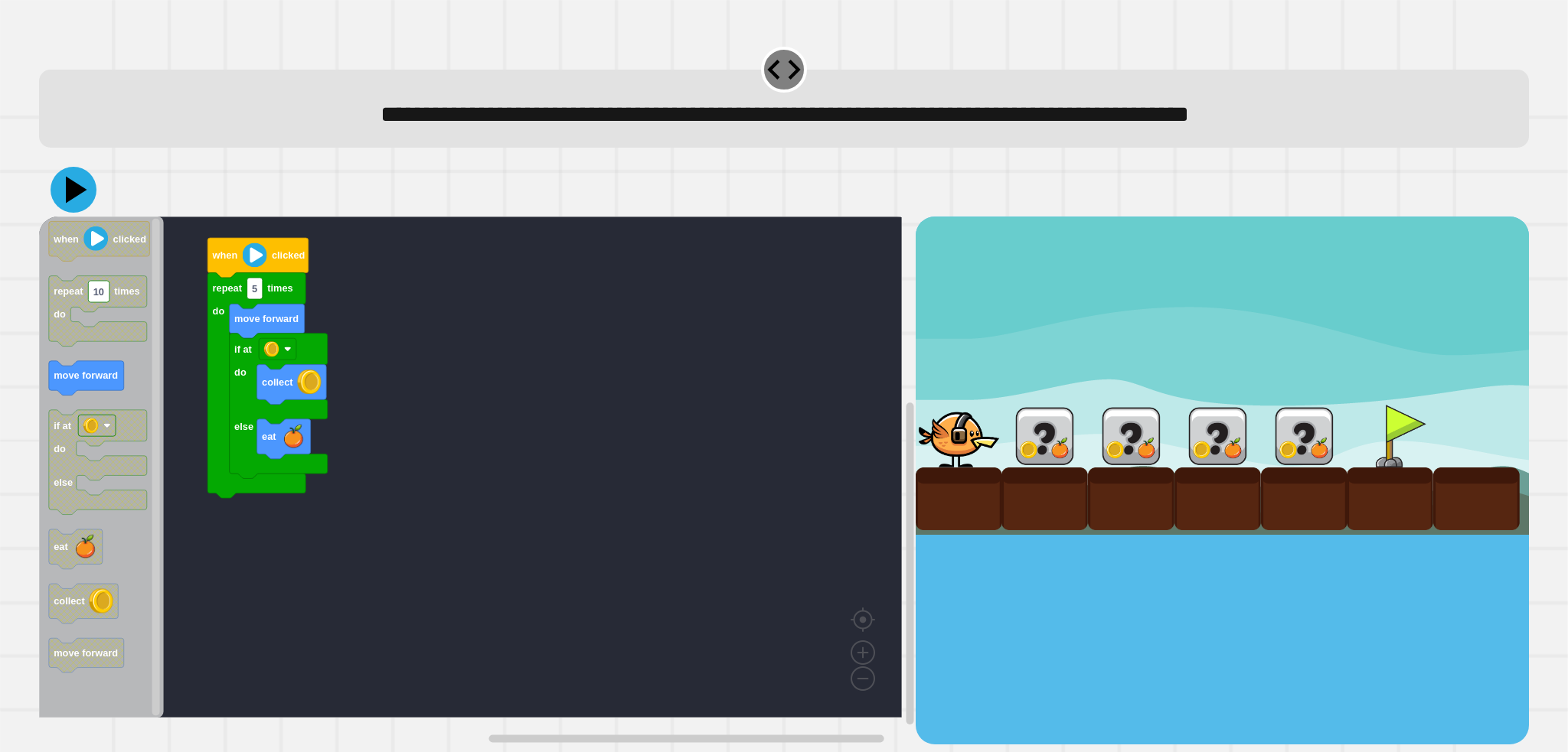
click at [65, 186] on icon at bounding box center [74, 190] width 46 height 46
click at [61, 198] on icon at bounding box center [74, 190] width 46 height 46
click at [551, 132] on div "**********" at bounding box center [784, 114] width 1436 height 36
click at [75, 198] on icon at bounding box center [76, 190] width 22 height 27
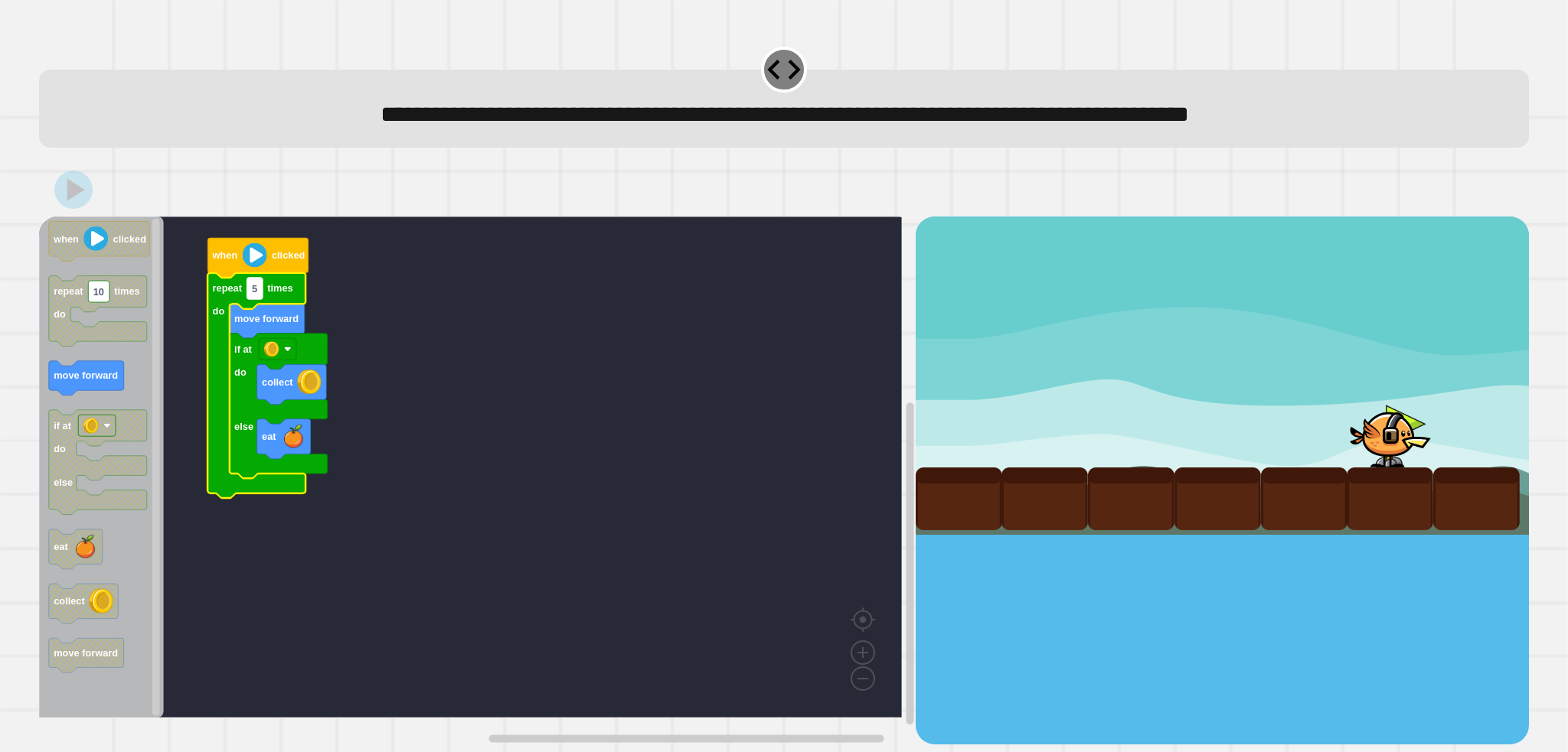
click at [256, 295] on text "5" at bounding box center [254, 289] width 5 height 12
type input "*"
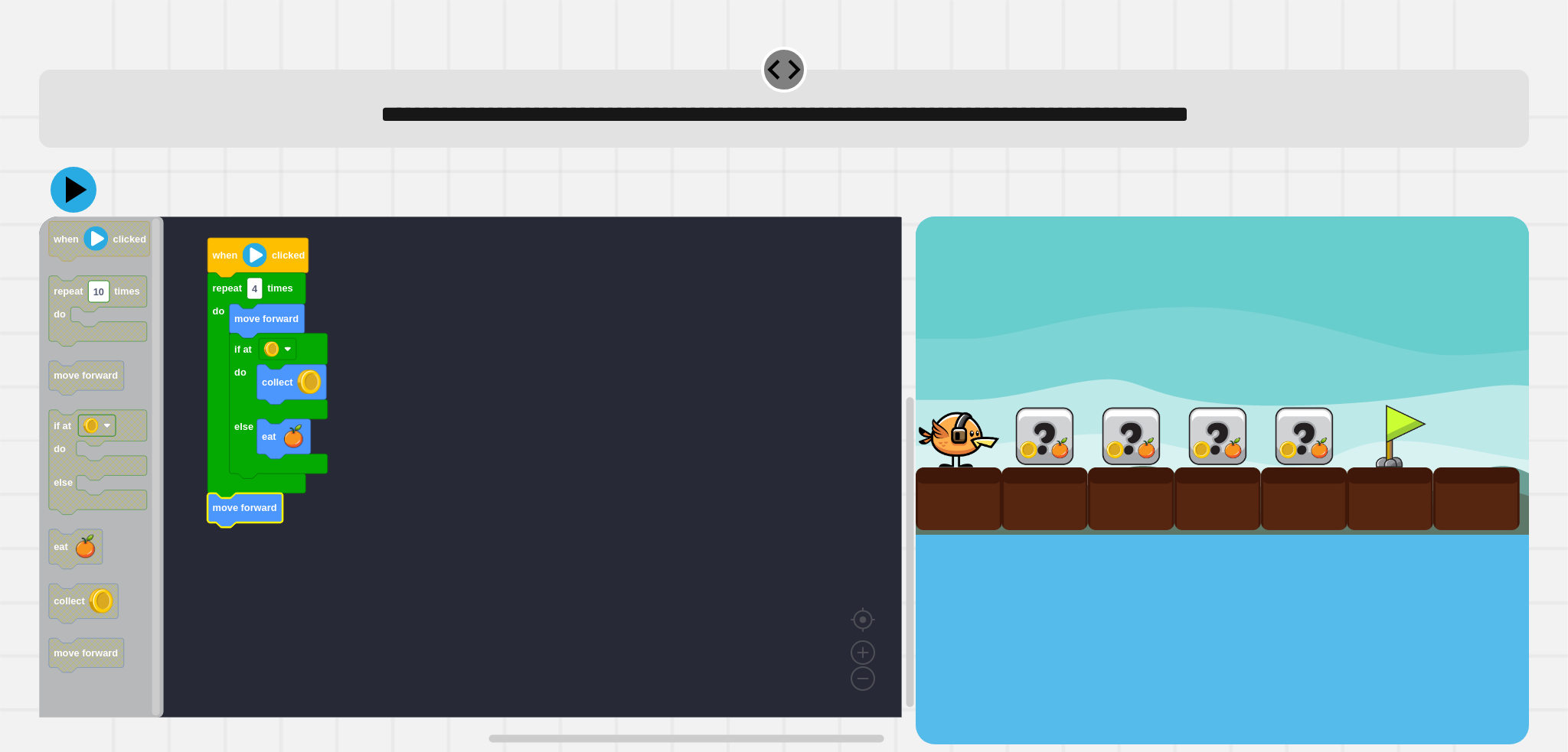
click at [65, 195] on icon at bounding box center [74, 190] width 46 height 46
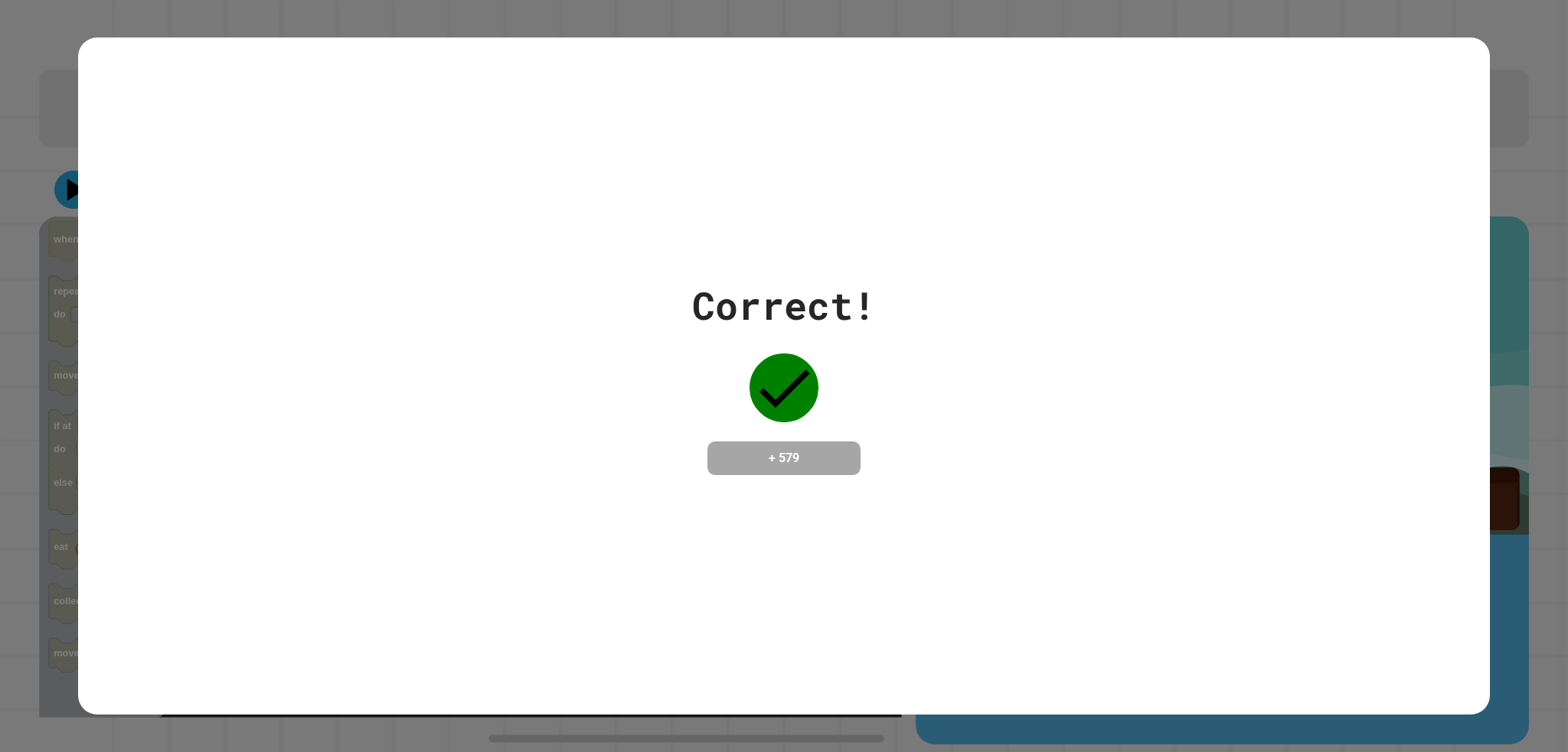
click at [249, 222] on div "Correct! + 579" at bounding box center [783, 376] width 1411 height 677
click at [246, 215] on div "Correct! + 579" at bounding box center [783, 376] width 1411 height 677
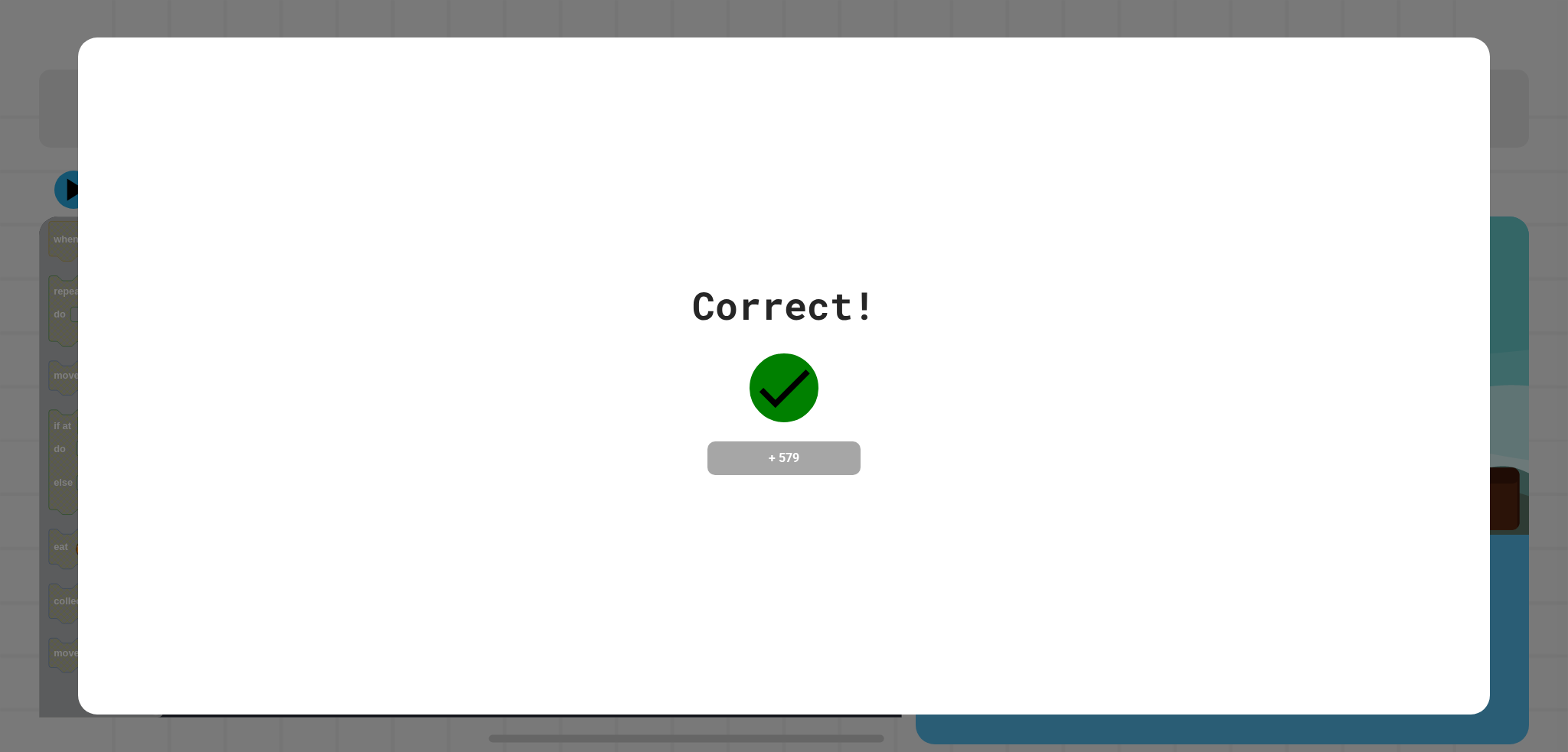
click at [246, 215] on div "Correct! + 579" at bounding box center [783, 376] width 1411 height 677
click at [246, 216] on div "Correct! + 579" at bounding box center [783, 376] width 1411 height 677
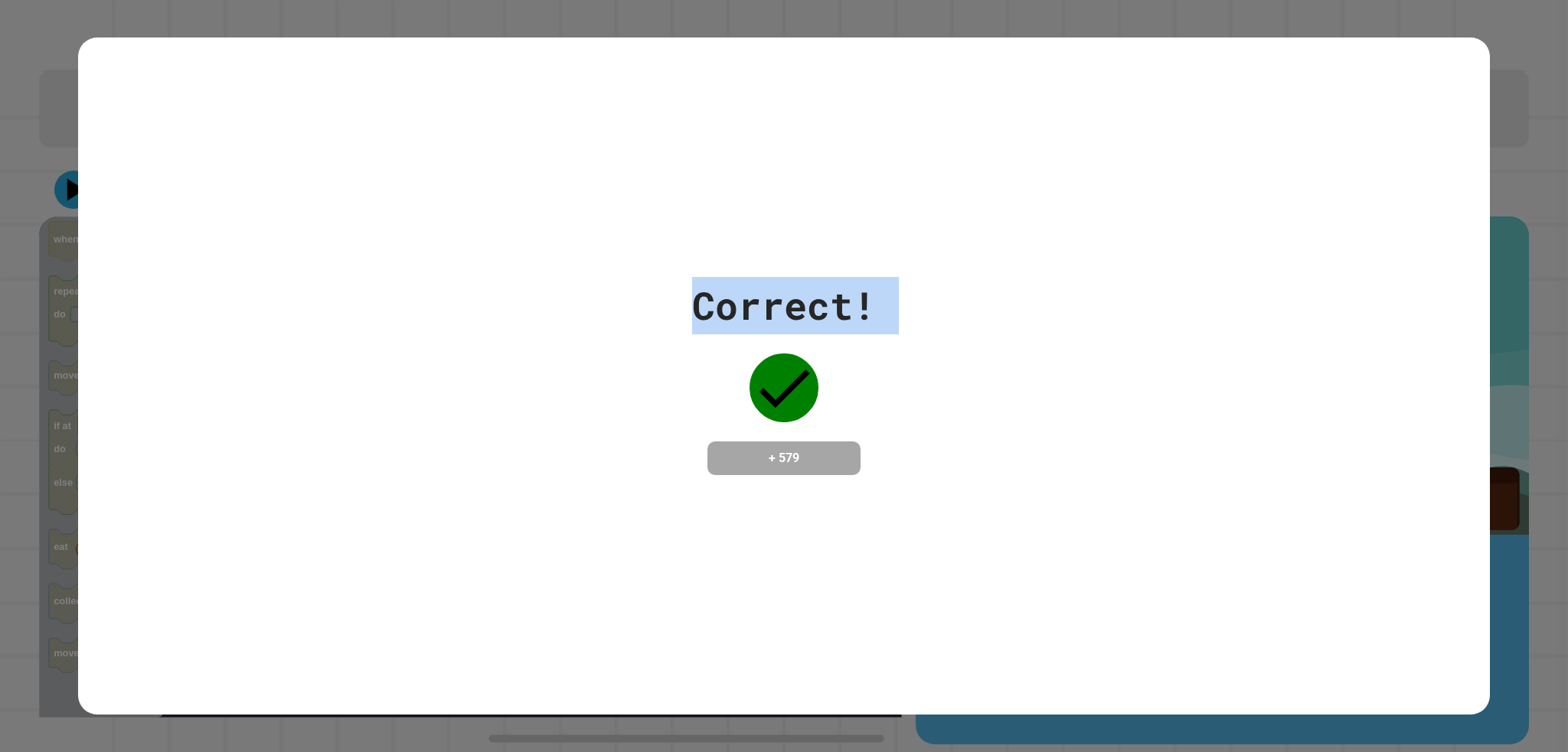
click at [246, 216] on div "Correct! + 579" at bounding box center [783, 376] width 1411 height 677
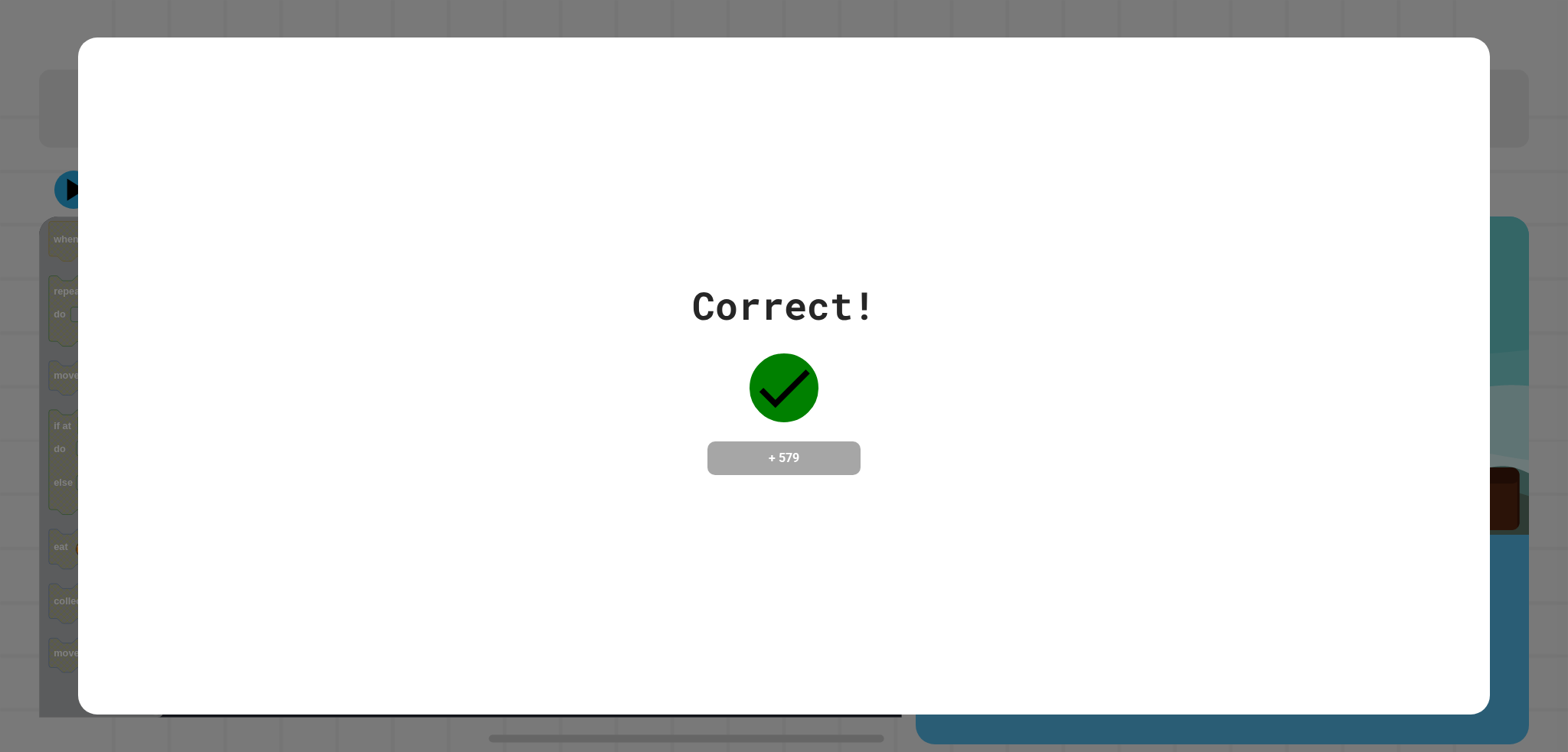
click at [246, 216] on div "Correct! + 579" at bounding box center [783, 376] width 1411 height 677
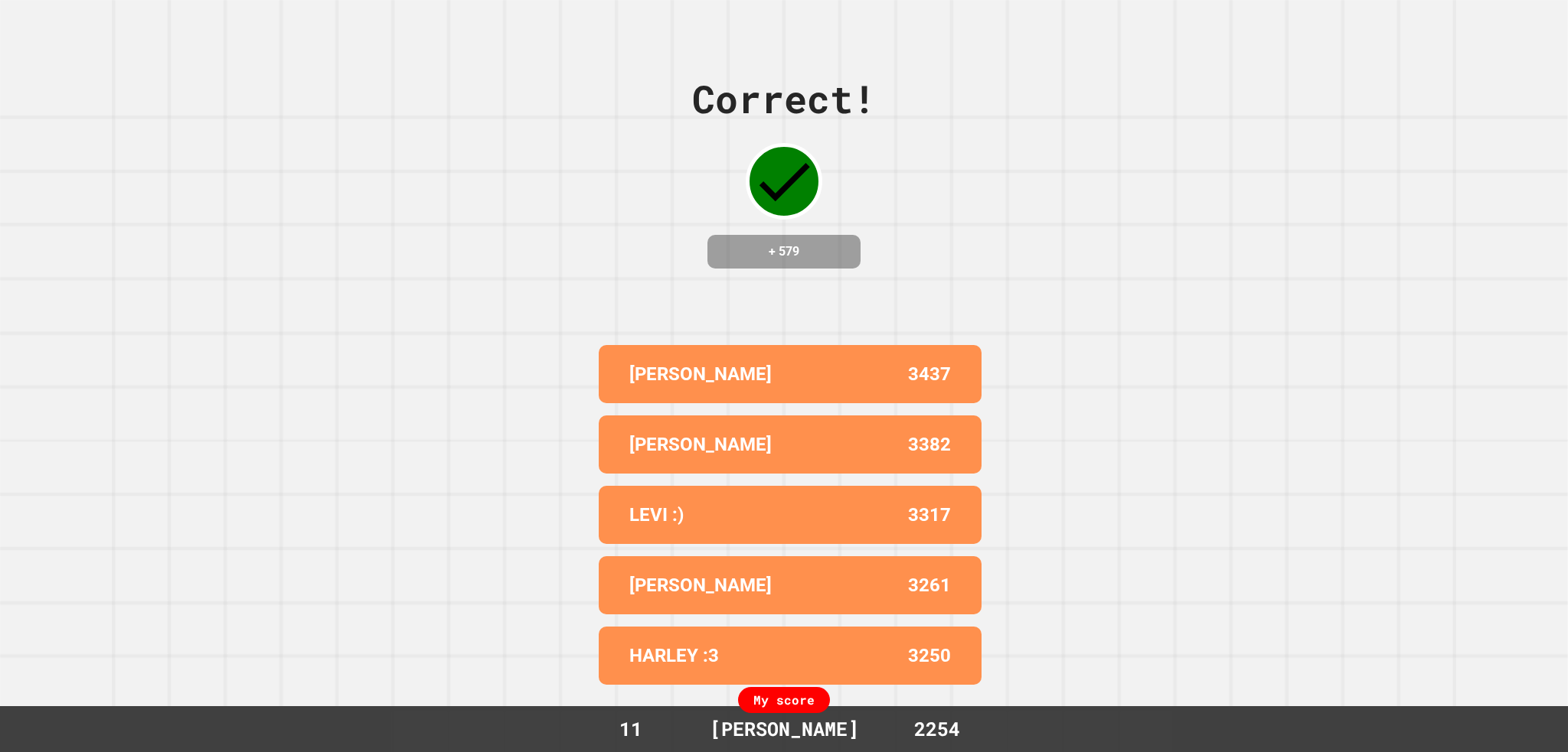
click at [248, 216] on div "Correct! + 579 LUCAS A 3437 JACOB 3382 LEVI :) 3317 EMMETT 3261 HARLEY :3 3250 …" at bounding box center [784, 376] width 1568 height 752
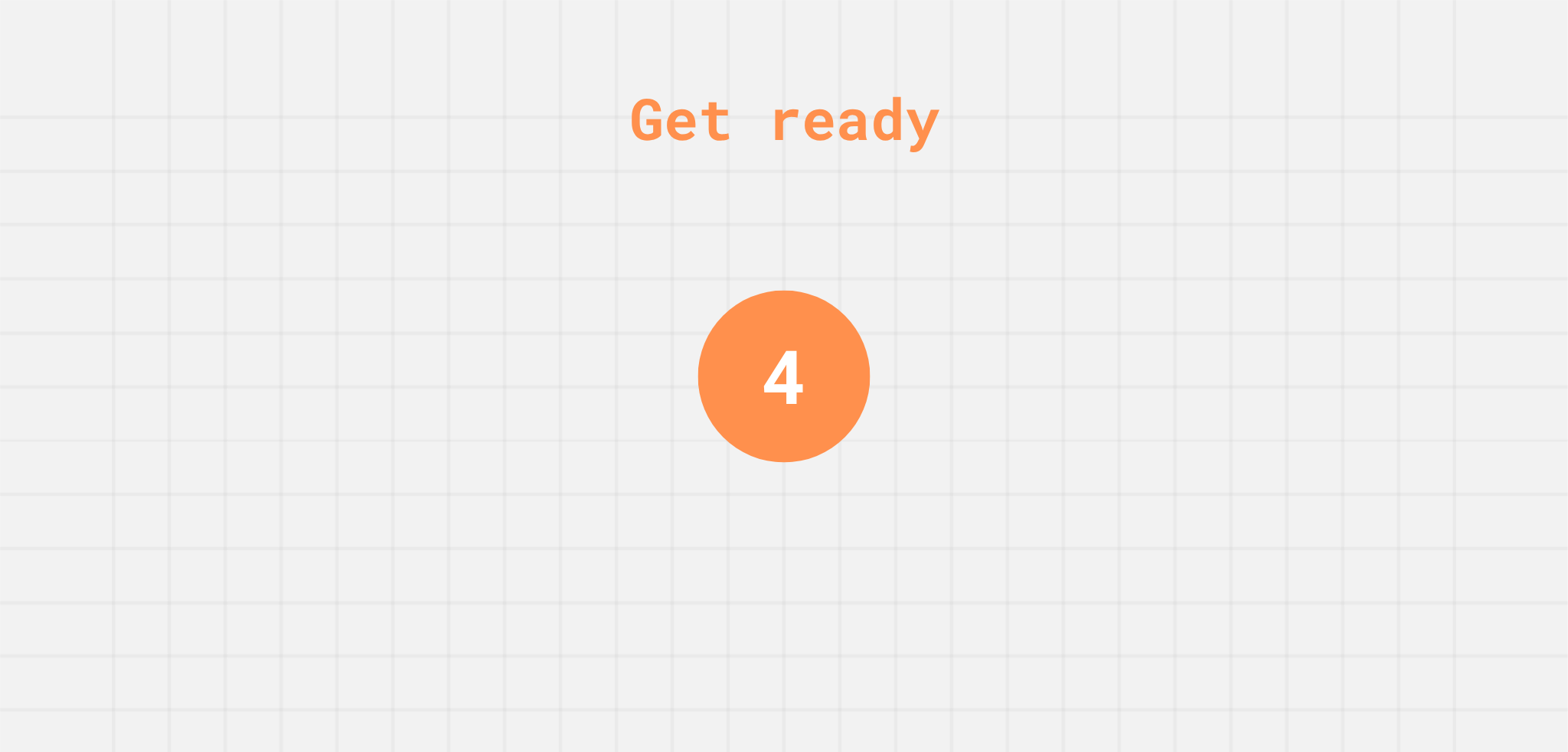
click at [248, 216] on div "Get ready 4" at bounding box center [784, 376] width 1568 height 752
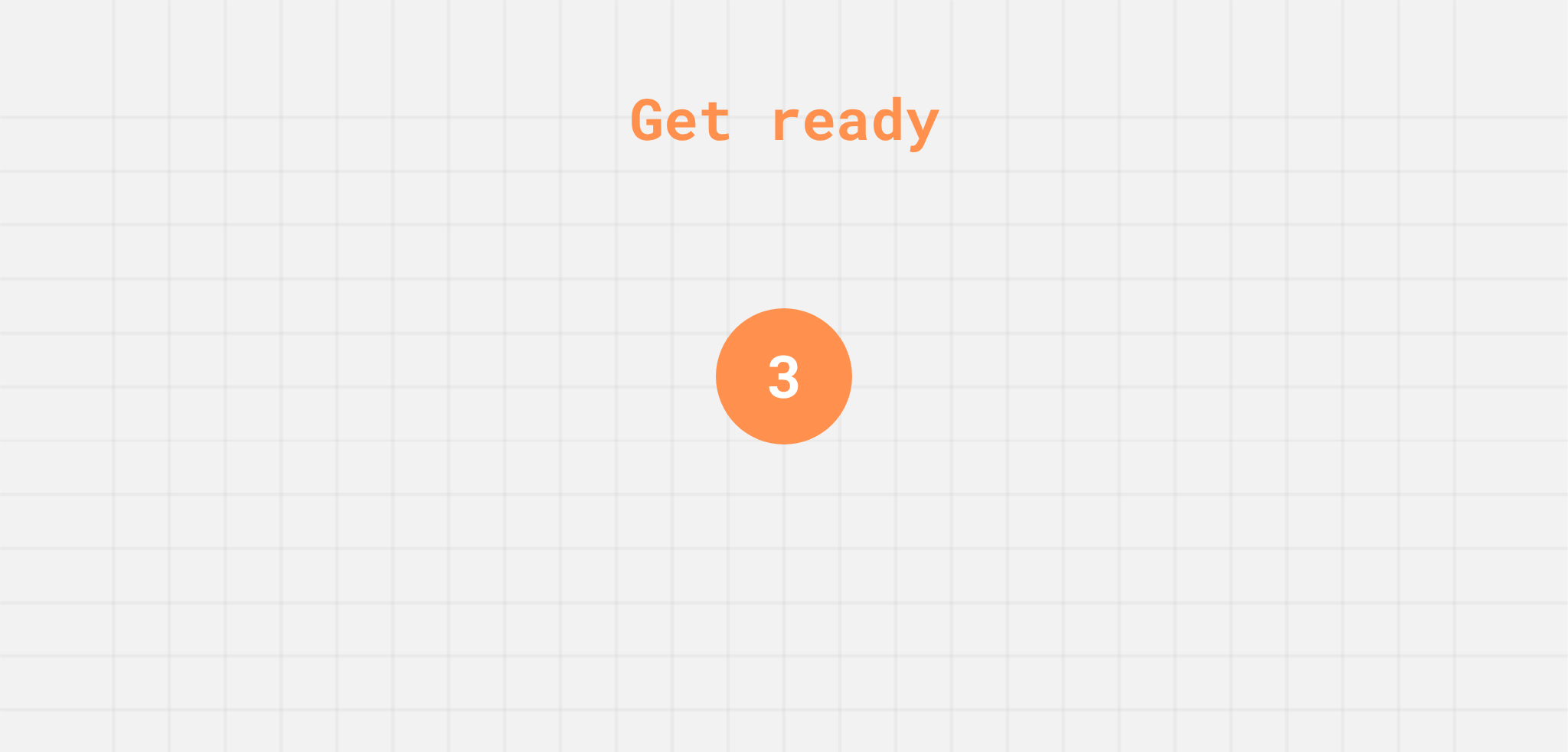
click at [138, 366] on div "Get ready 3" at bounding box center [784, 376] width 1568 height 752
drag, startPoint x: 138, startPoint y: 366, endPoint x: 37, endPoint y: 65, distance: 317.5
click at [37, 65] on div "Get ready 2" at bounding box center [784, 376] width 1568 height 752
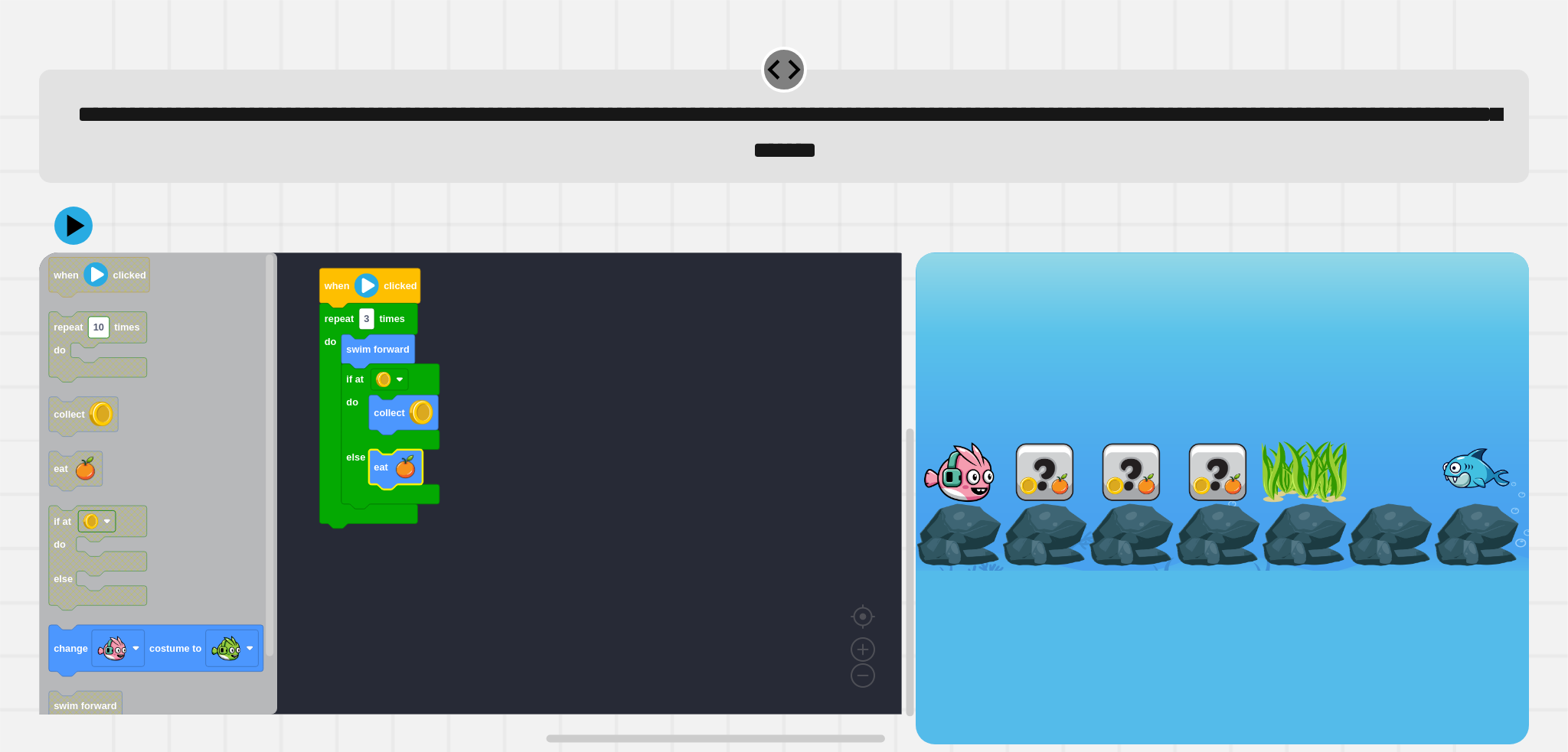
click at [643, 470] on rect "Blockly Workspace" at bounding box center [471, 483] width 863 height 462
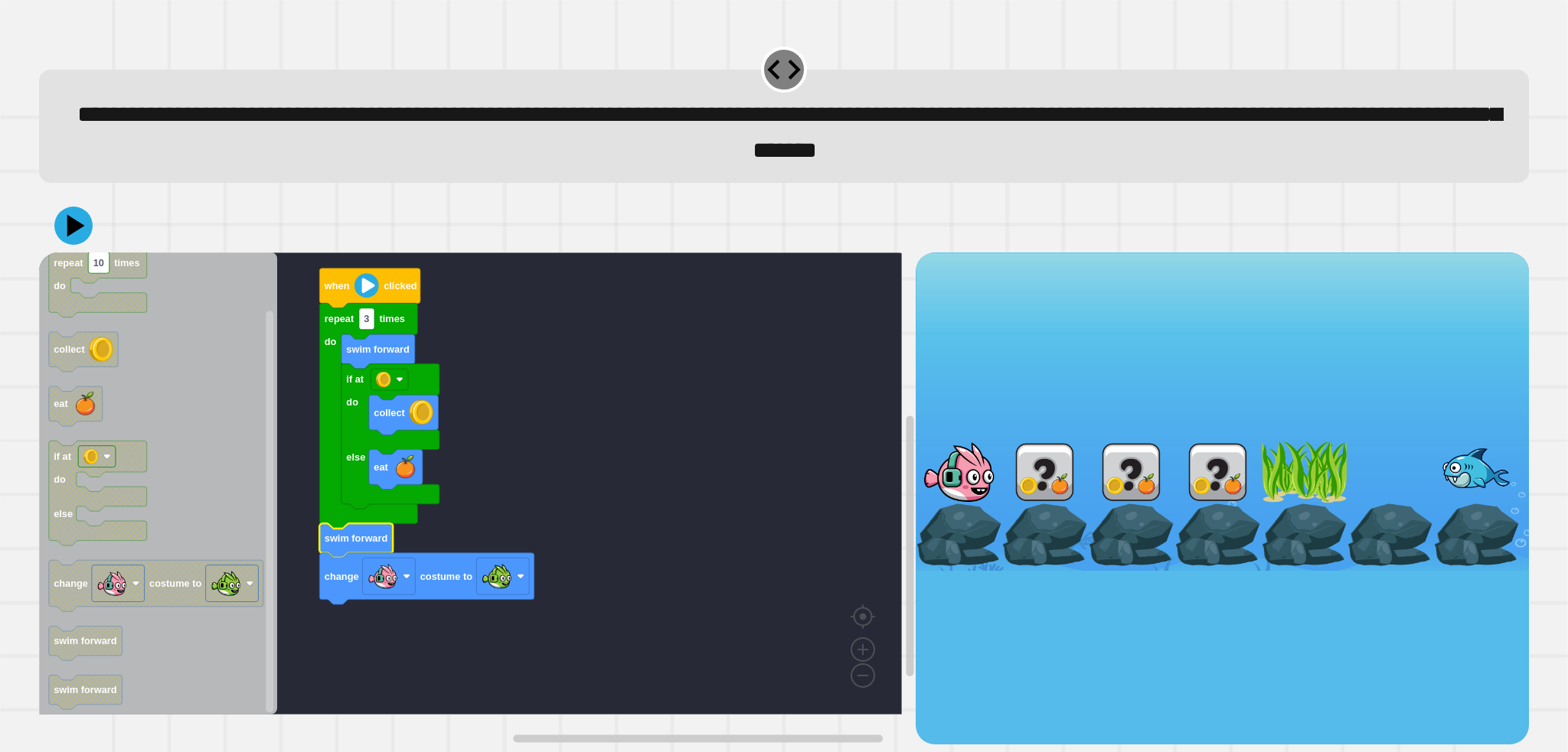
click at [76, 228] on icon at bounding box center [75, 225] width 18 height 22
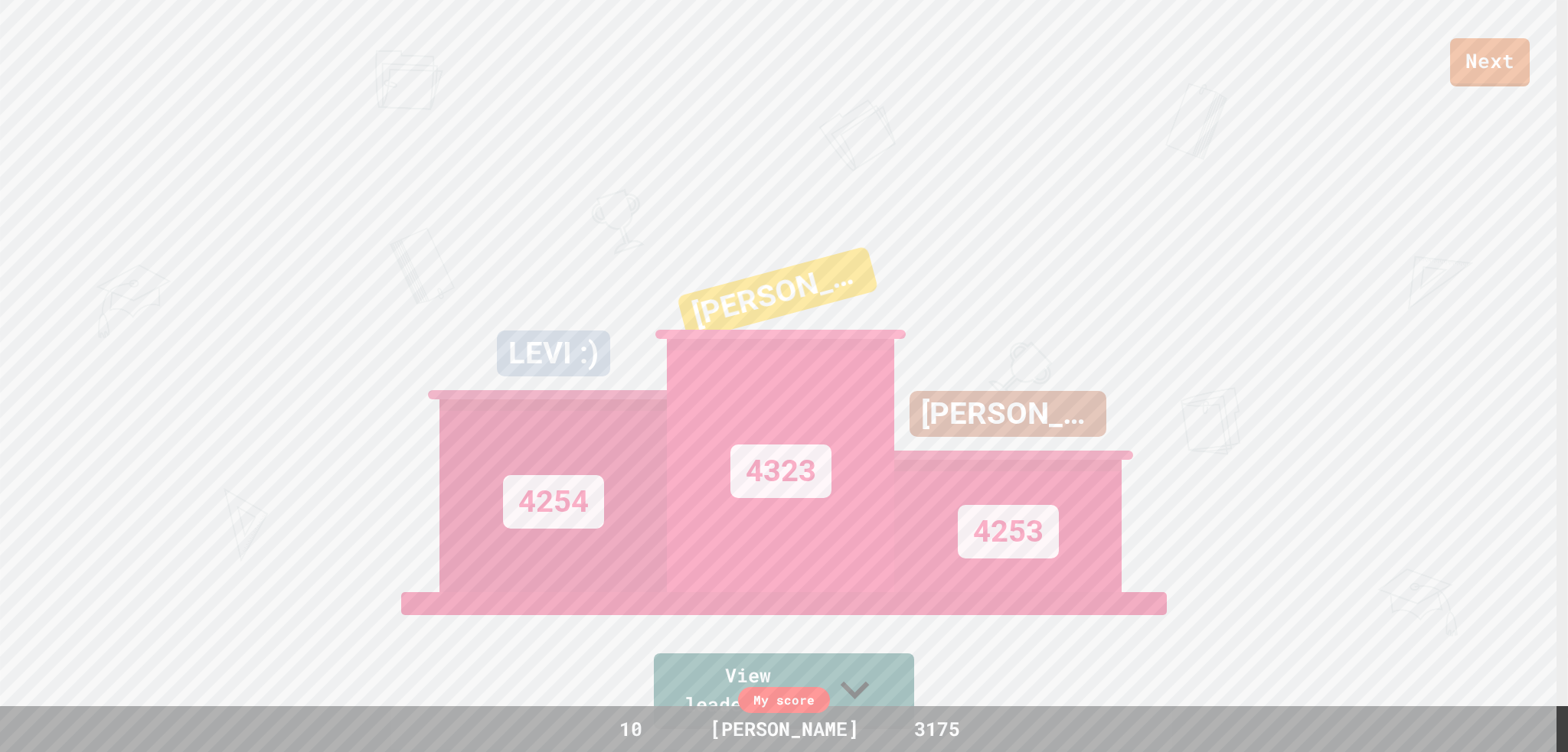
scroll to position [76, 0]
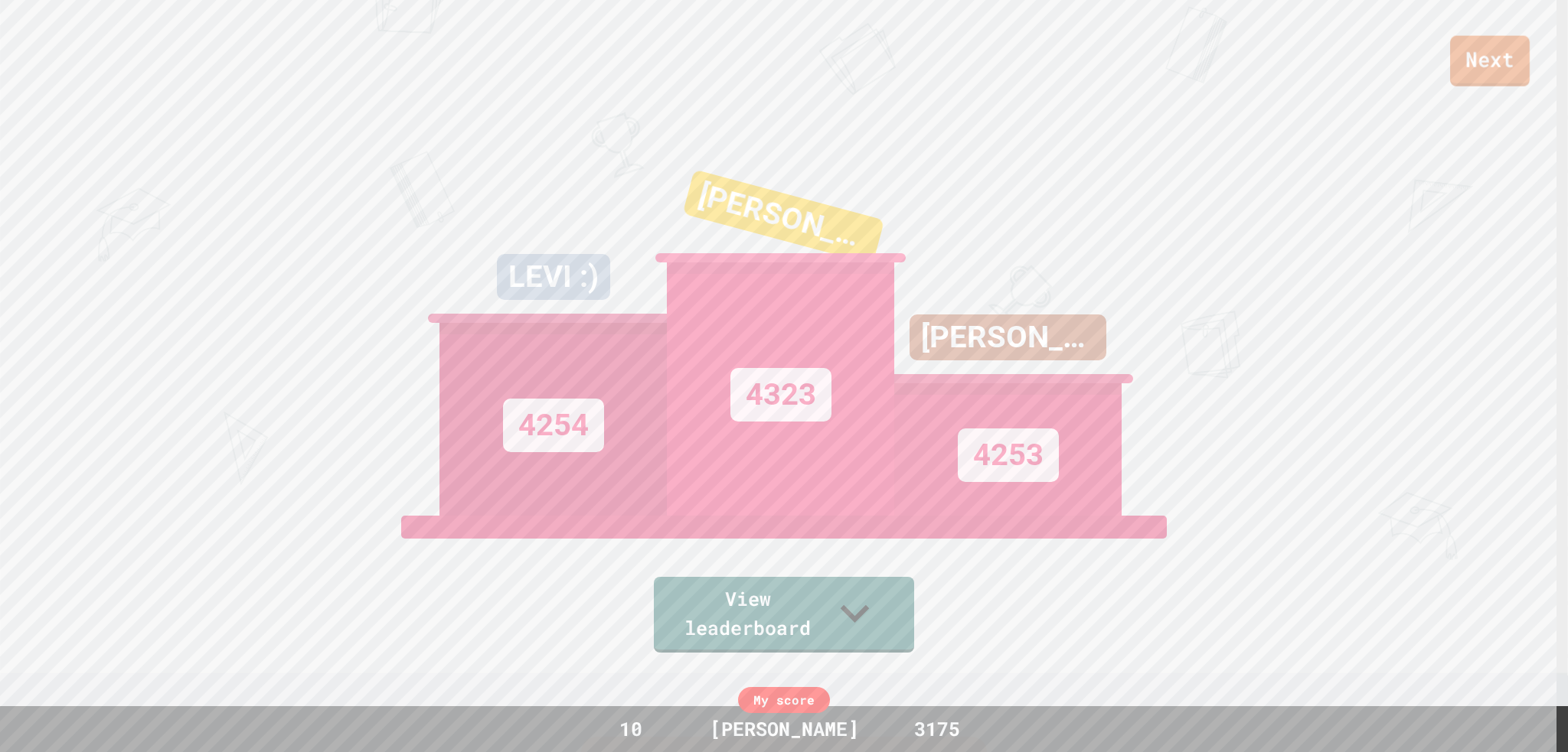
click at [1471, 58] on link "Next" at bounding box center [1489, 62] width 79 height 51
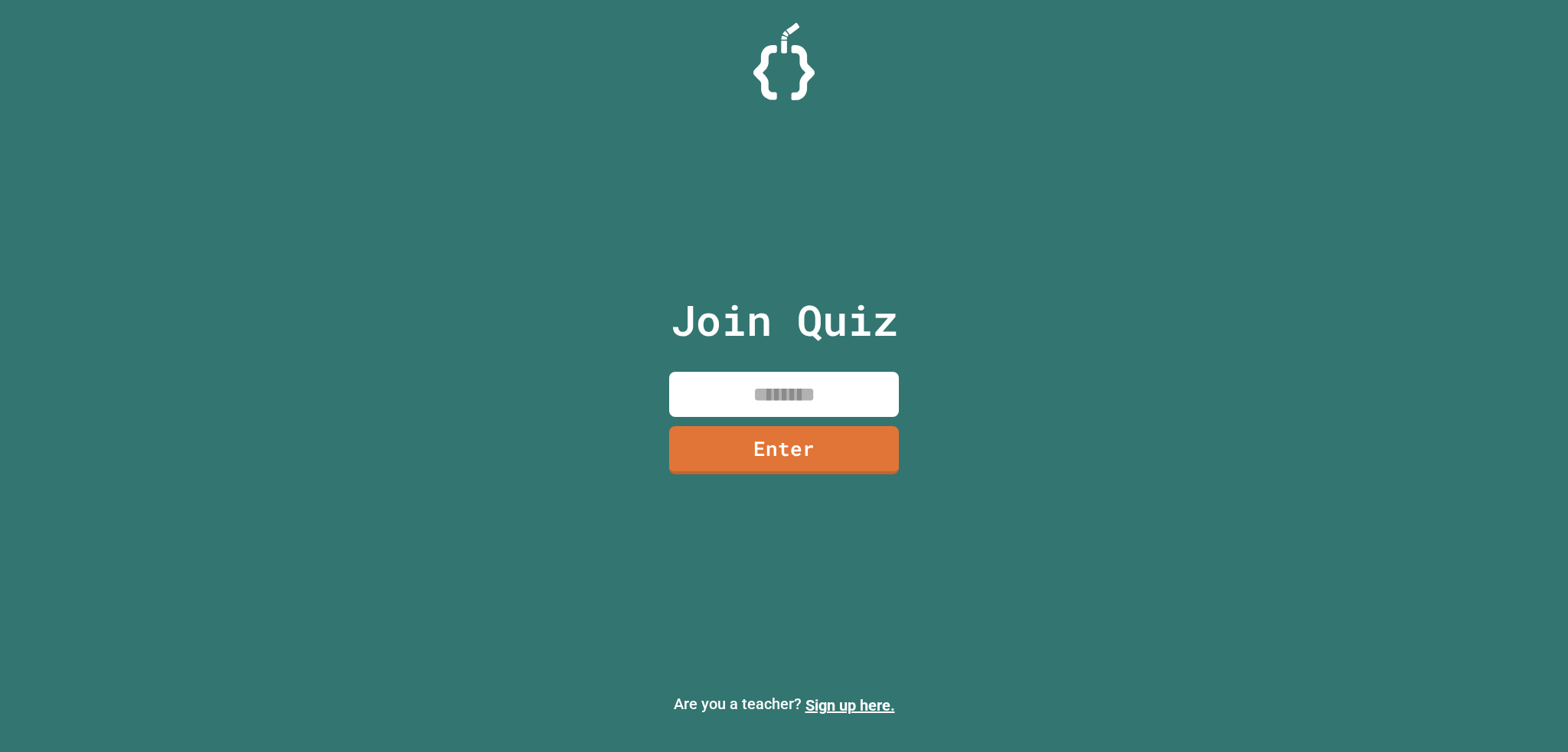
click at [782, 85] on img at bounding box center [784, 62] width 62 height 77
